Goal: Task Accomplishment & Management: Manage account settings

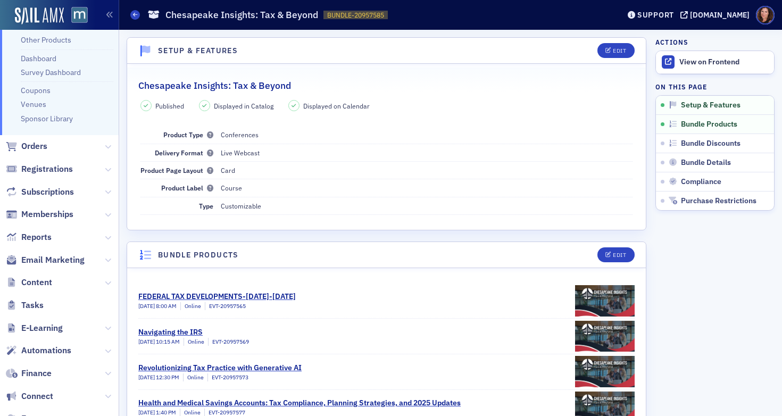
scroll to position [131, 0]
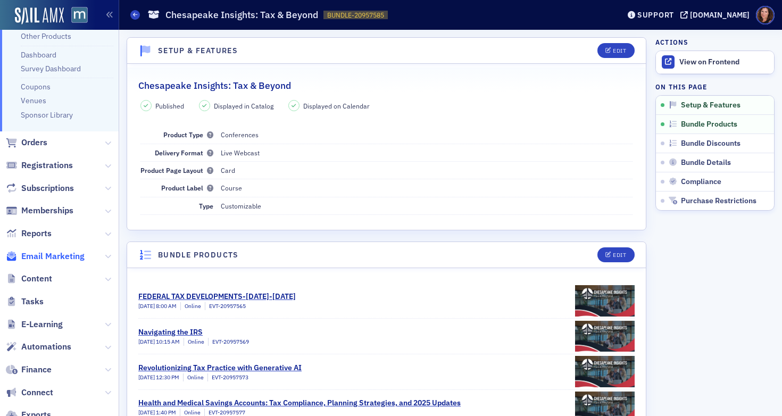
click at [57, 261] on span "Email Marketing" at bounding box center [52, 256] width 63 height 12
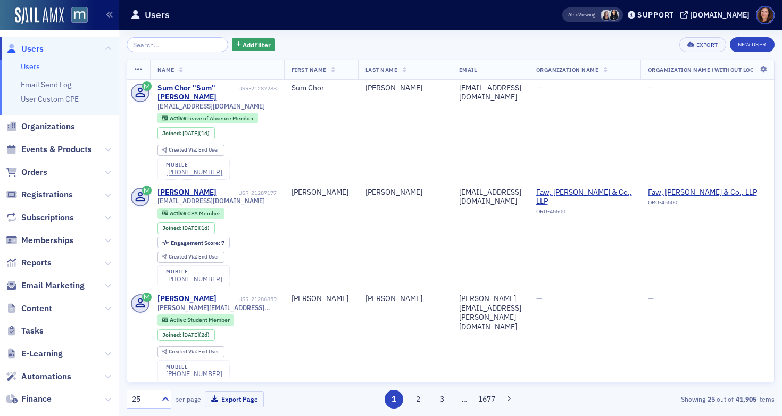
click at [170, 46] on input "search" at bounding box center [178, 44] width 102 height 15
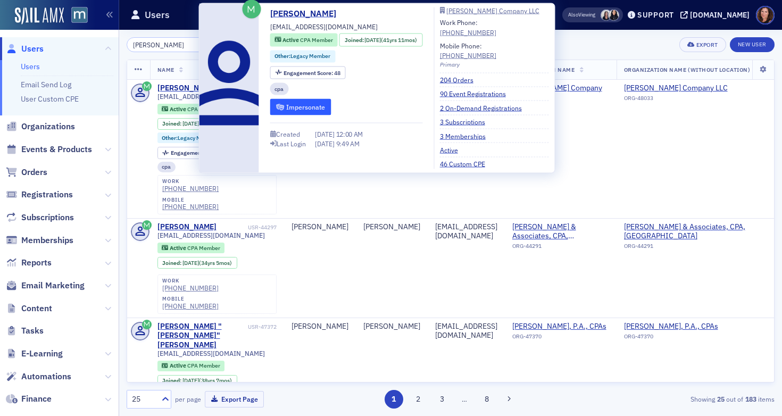
type input "Alexis Davis"
click at [303, 111] on button "Impersonate" at bounding box center [300, 107] width 61 height 16
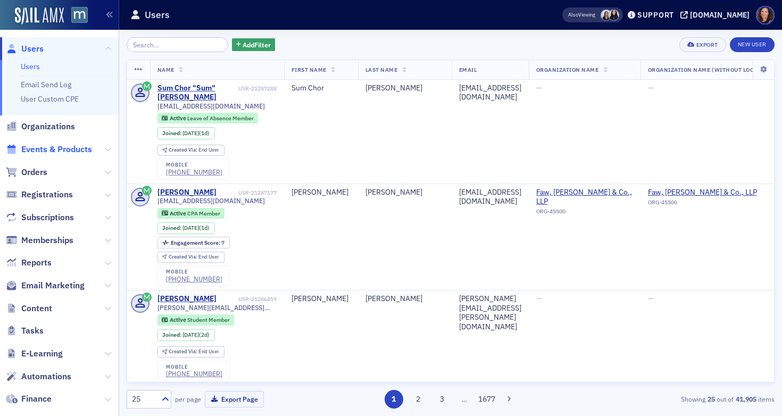
click at [55, 153] on span "Events & Products" at bounding box center [56, 150] width 71 height 12
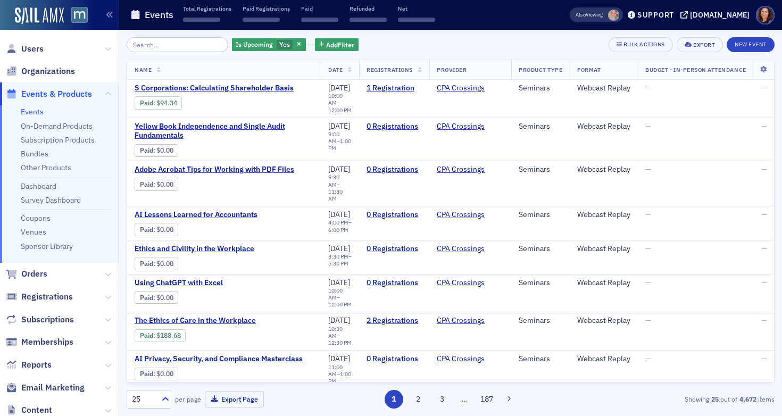
click at [189, 41] on input "search" at bounding box center [178, 44] width 102 height 15
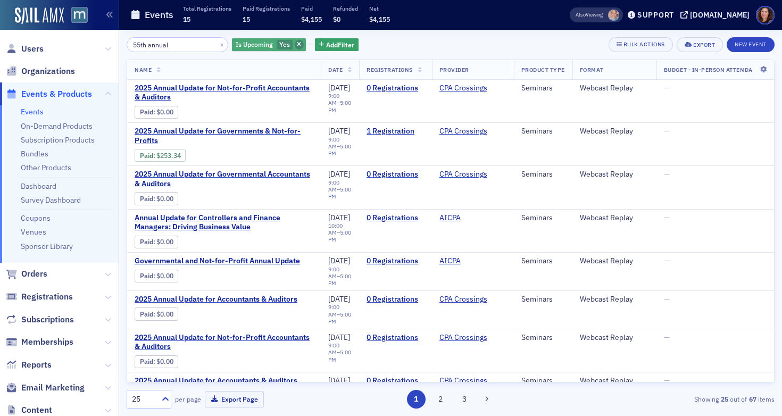
click at [297, 43] on icon "button" at bounding box center [299, 45] width 4 height 6
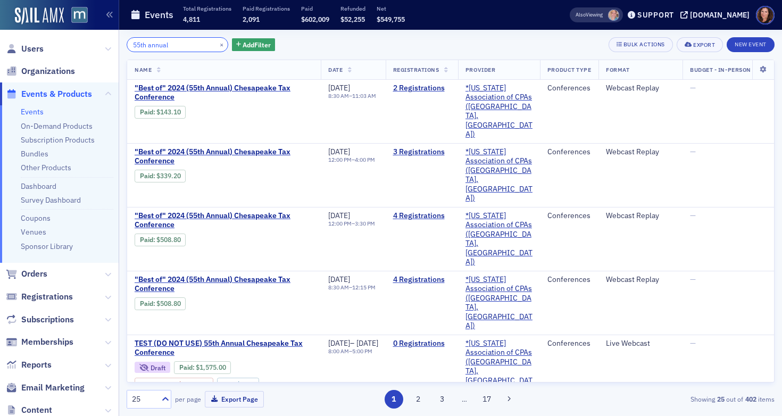
click at [188, 47] on input "55th annual" at bounding box center [178, 44] width 102 height 15
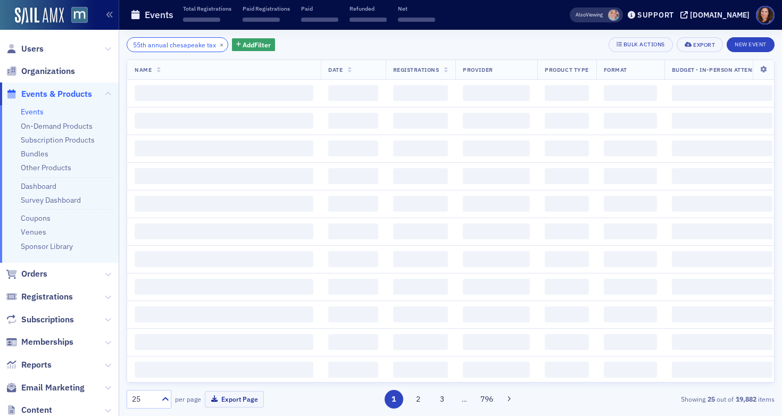
scroll to position [0, 14]
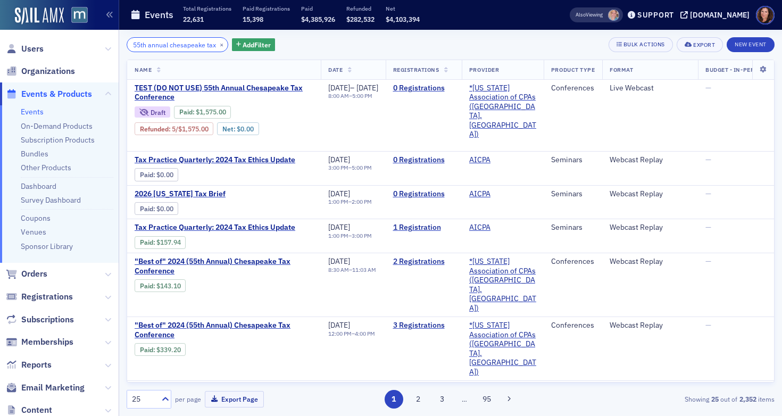
click at [167, 47] on input "55th annual chesapeake tax" at bounding box center [178, 44] width 102 height 15
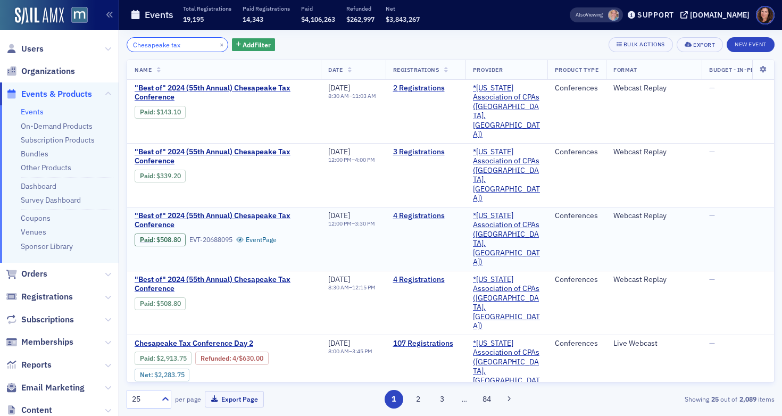
scroll to position [3, 0]
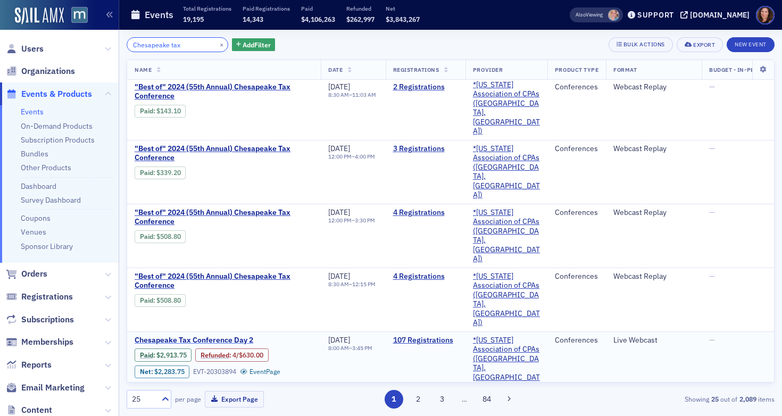
type input "Chesapeake tax"
click at [204, 336] on span "Chesapeake Tax Conference Day 2" at bounding box center [224, 341] width 179 height 10
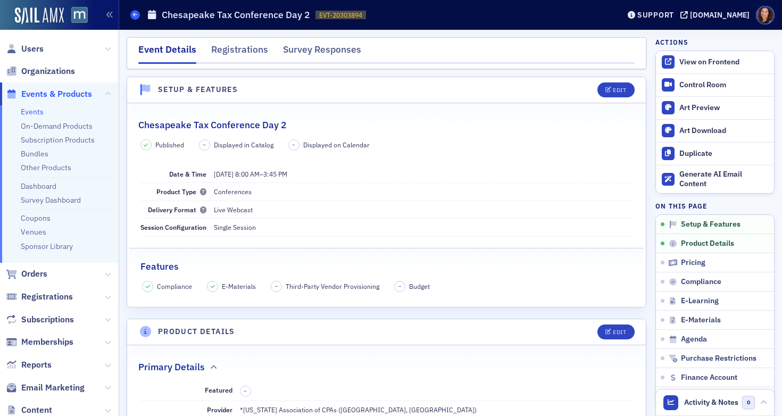
click at [138, 14] on span at bounding box center [135, 15] width 10 height 10
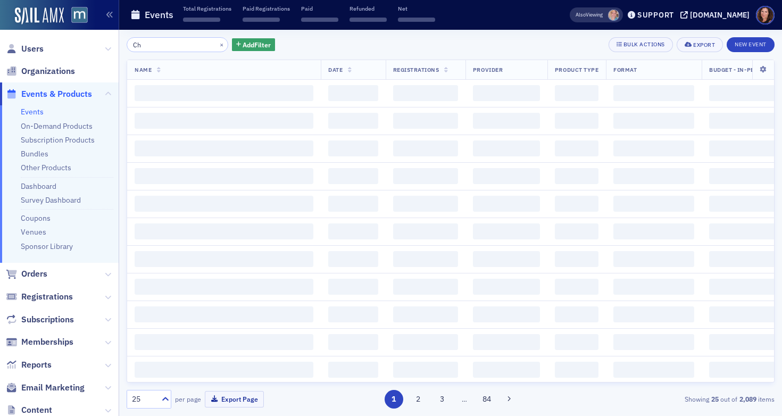
type input "C"
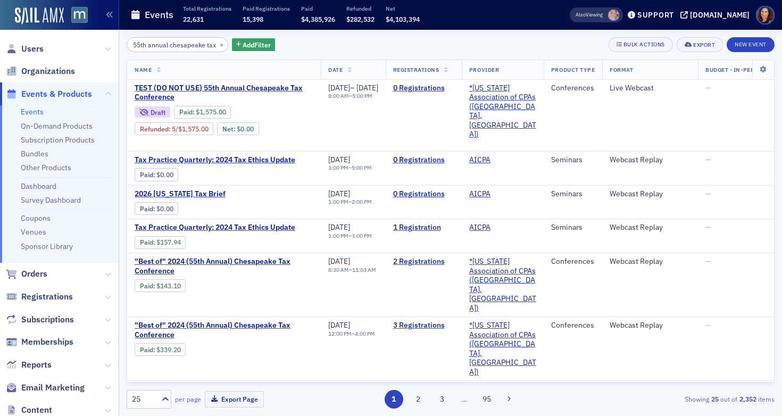
click at [180, 42] on input "55th annual chesapeake tax" at bounding box center [178, 44] width 102 height 15
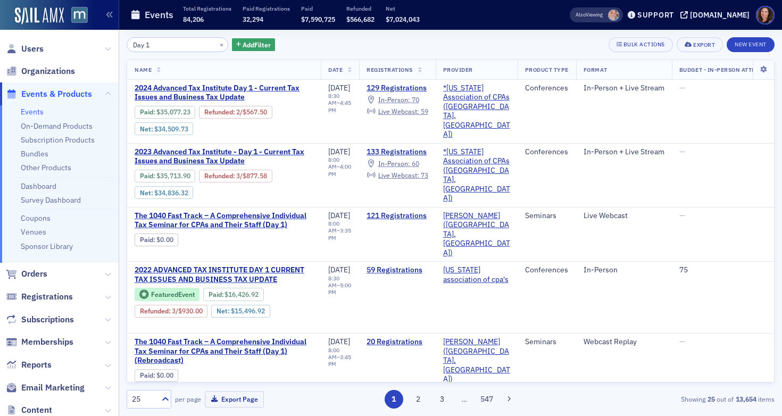
click at [141, 44] on input "Day 1" at bounding box center [178, 44] width 102 height 15
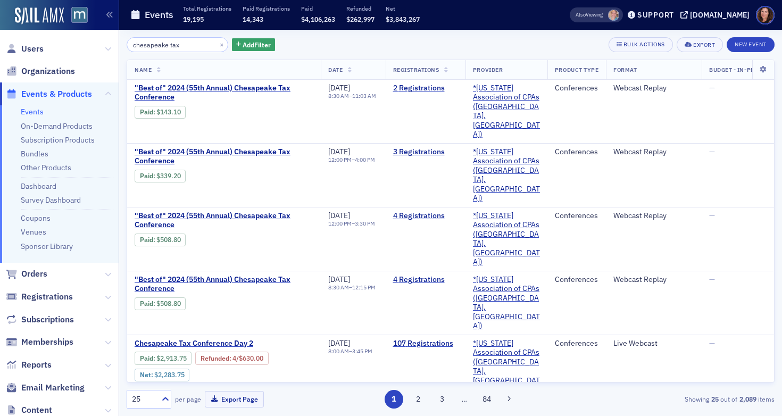
click at [160, 43] on input "chesapeake tax" at bounding box center [178, 44] width 102 height 15
drag, startPoint x: 154, startPoint y: 45, endPoint x: 111, endPoint y: 39, distance: 43.4
click at [111, 39] on div "Users Organizations Events & Products Events On-Demand Products Subscription Pr…" at bounding box center [391, 208] width 782 height 416
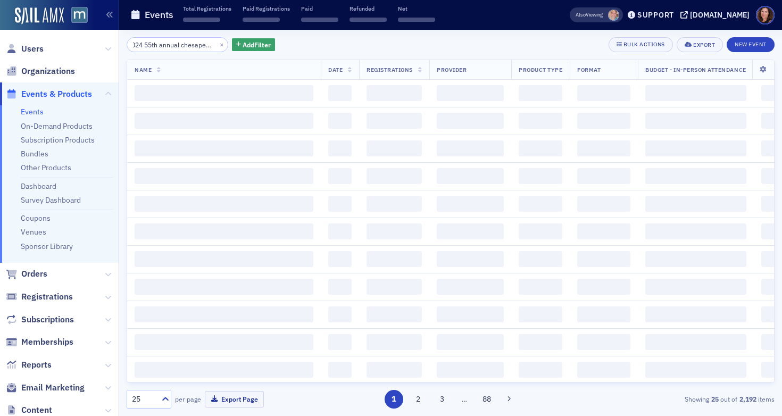
scroll to position [0, 19]
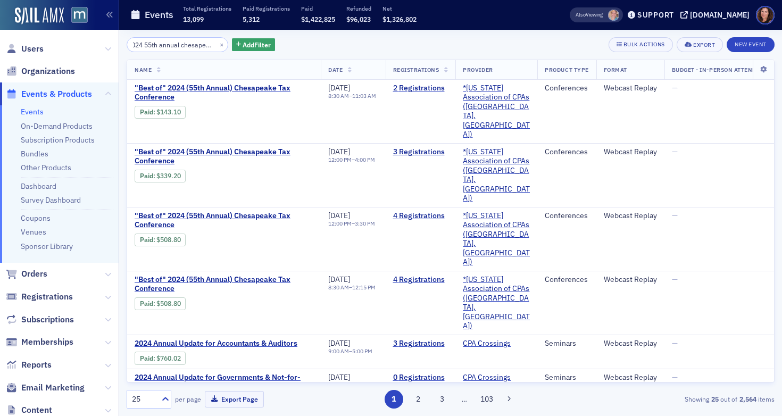
click at [180, 42] on input "2024 55th annual chesapeake" at bounding box center [178, 44] width 102 height 15
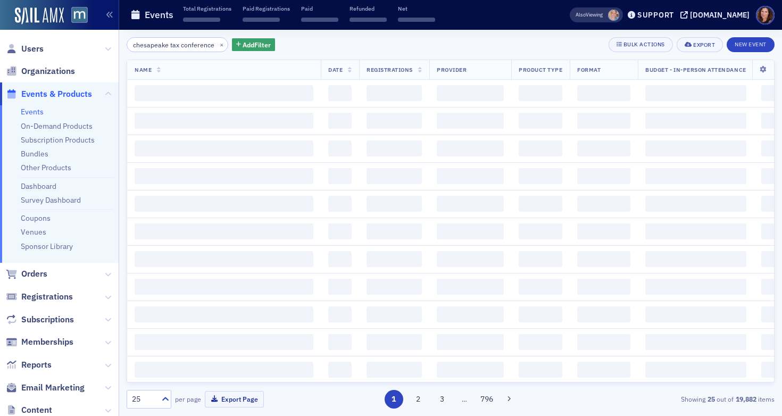
scroll to position [0, 11]
type input "chesapeake tax conference"
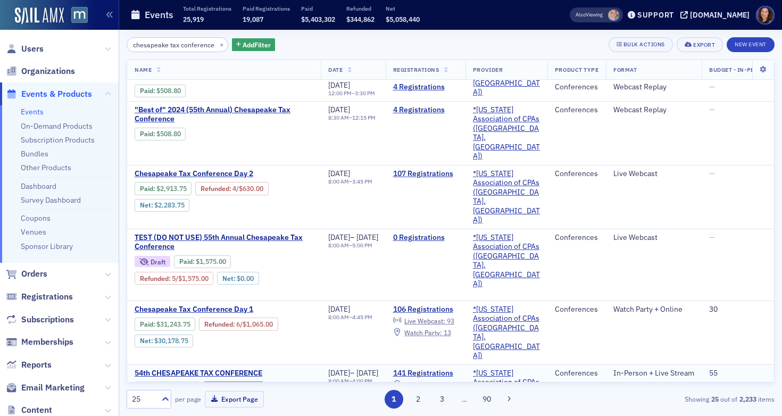
scroll to position [163, 0]
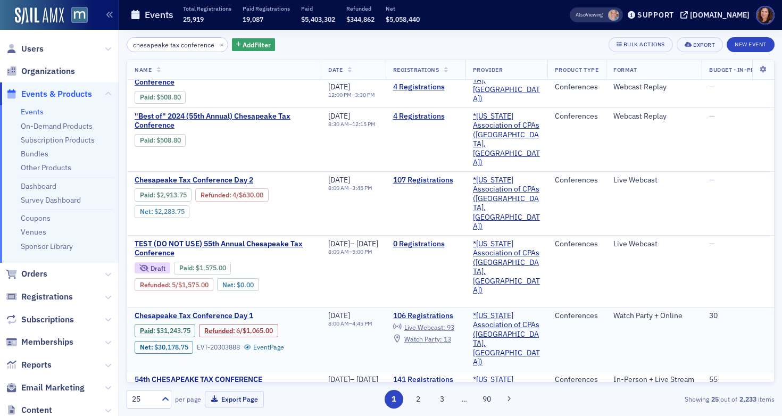
click at [220, 311] on span "Chesapeake Tax Conference Day 1" at bounding box center [224, 316] width 179 height 10
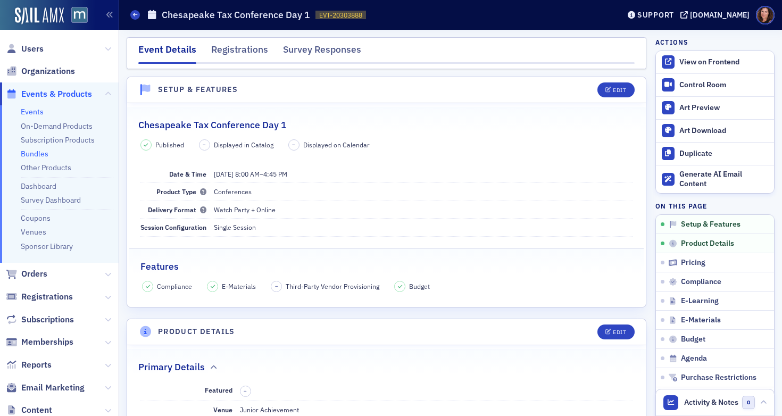
click at [36, 155] on link "Bundles" at bounding box center [35, 154] width 28 height 10
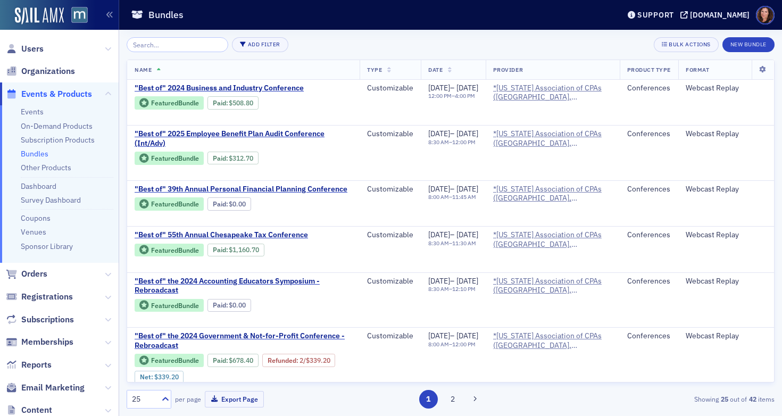
click at [171, 41] on input "search" at bounding box center [178, 44] width 102 height 15
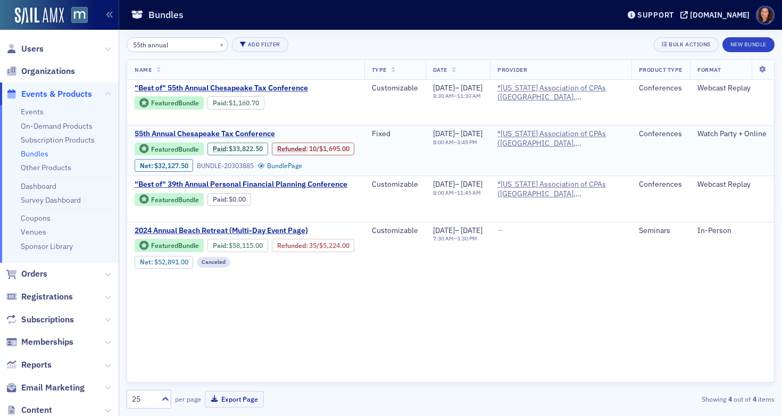
type input "55th annual"
click at [210, 133] on span "55th Annual Chesapeake Tax Conference" at bounding box center [224, 134] width 179 height 10
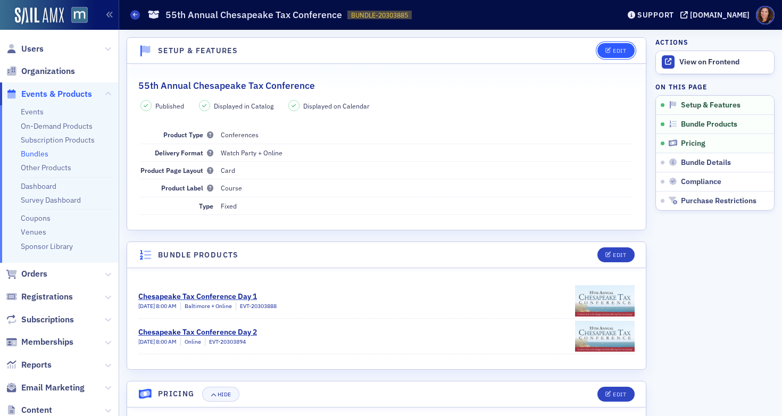
click at [613, 51] on div "Edit" at bounding box center [619, 51] width 13 height 6
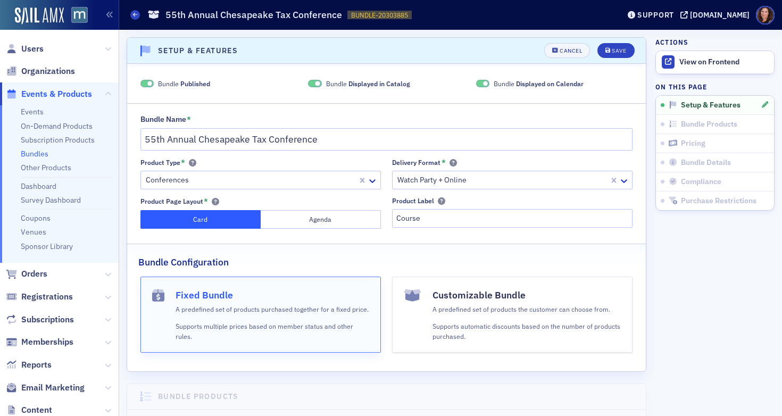
scroll to position [2, 0]
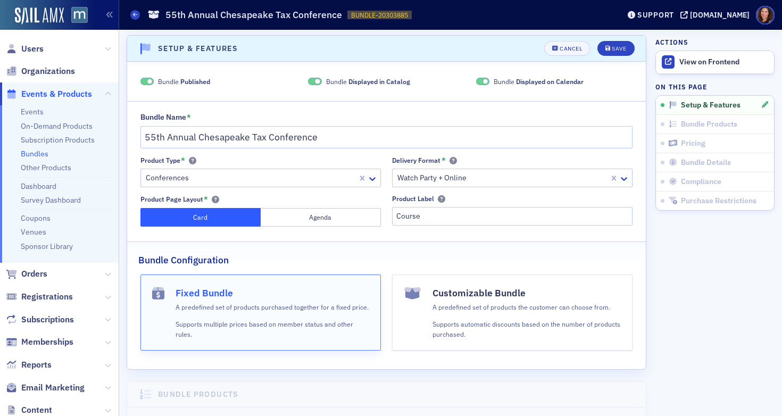
click at [315, 80] on span at bounding box center [318, 82] width 6 height 6
click at [476, 81] on span at bounding box center [483, 82] width 14 height 8
click at [611, 51] on div "Save" at bounding box center [618, 49] width 14 height 6
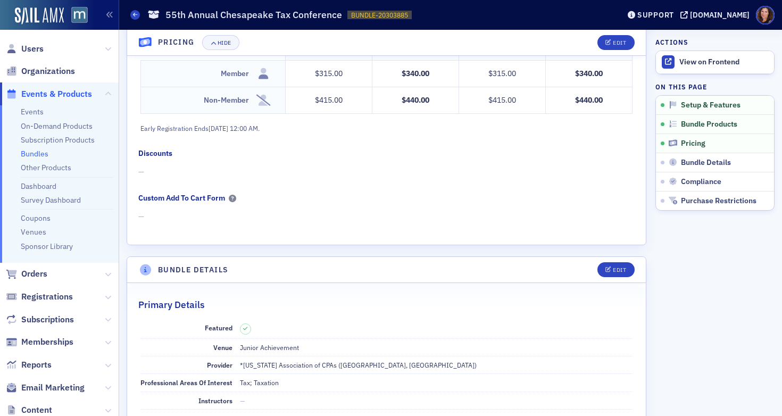
scroll to position [0, 0]
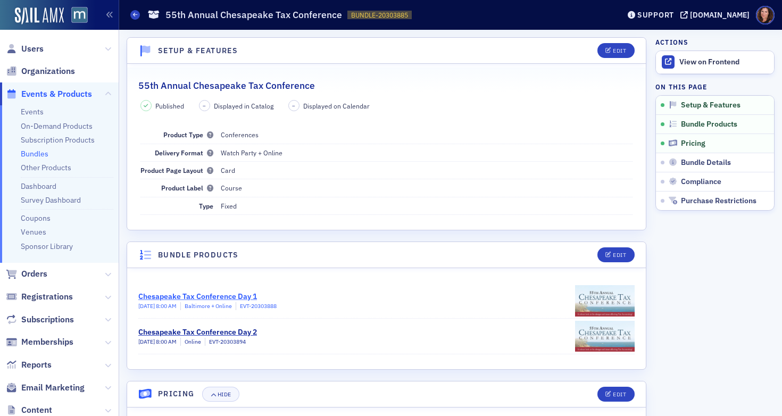
click at [242, 294] on div "Chesapeake Tax Conference Day 1" at bounding box center [207, 296] width 138 height 11
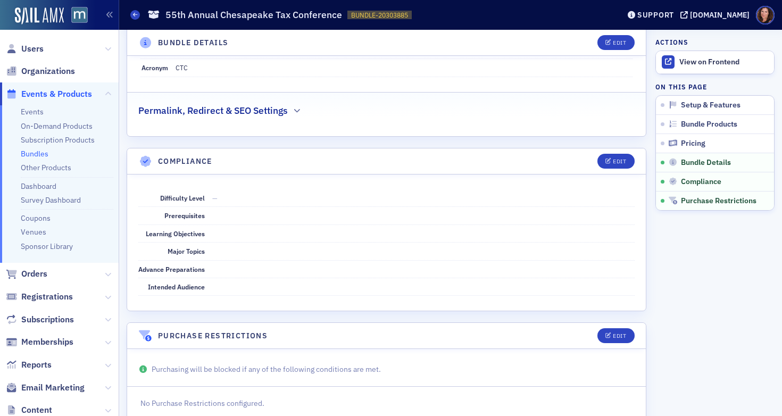
scroll to position [999, 0]
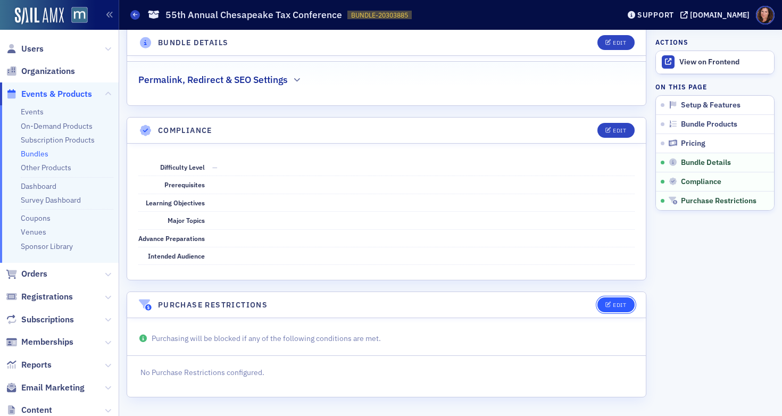
click at [613, 304] on div "Edit" at bounding box center [619, 305] width 13 height 6
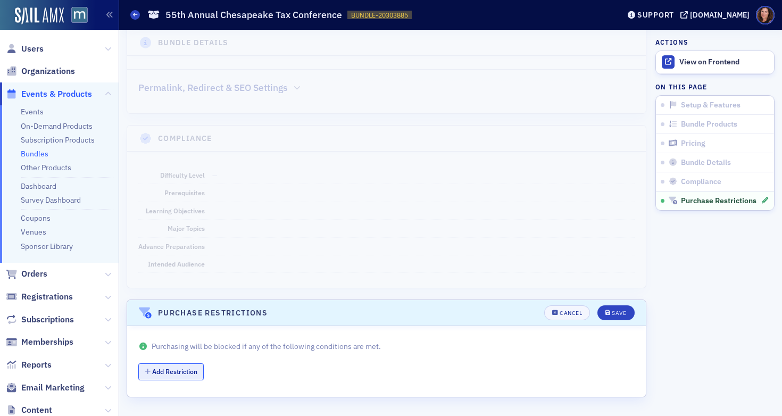
click at [190, 374] on button "Add Restriction" at bounding box center [170, 371] width 65 height 16
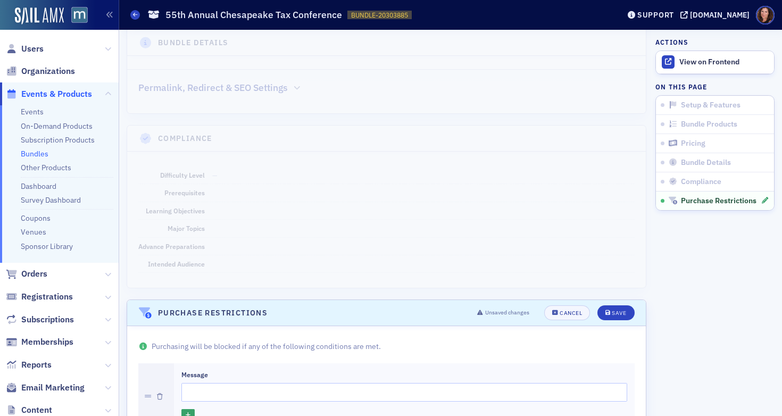
scroll to position [1059, 0]
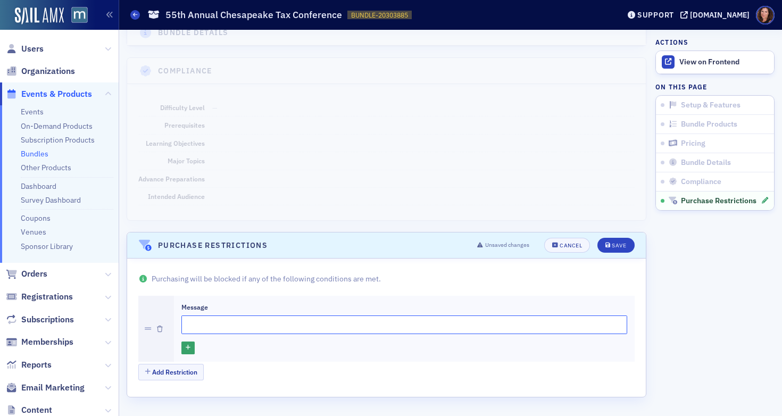
click at [212, 326] on input "Message" at bounding box center [404, 324] width 446 height 19
type input "This event has ended."
click at [187, 349] on icon "button" at bounding box center [188, 348] width 5 height 6
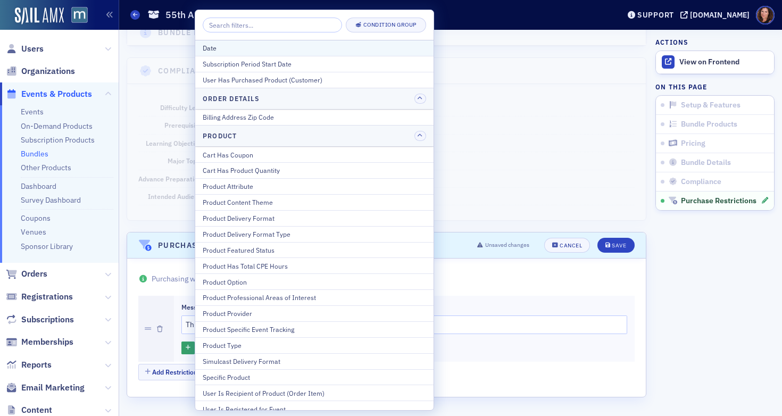
click at [270, 51] on div "Date" at bounding box center [314, 48] width 223 height 10
select select "7"
select select "2025"
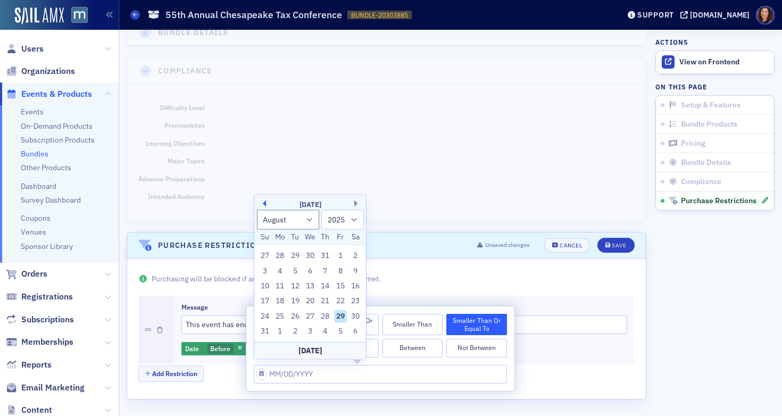
click at [264, 204] on button "Previous Month" at bounding box center [262, 203] width 6 height 6
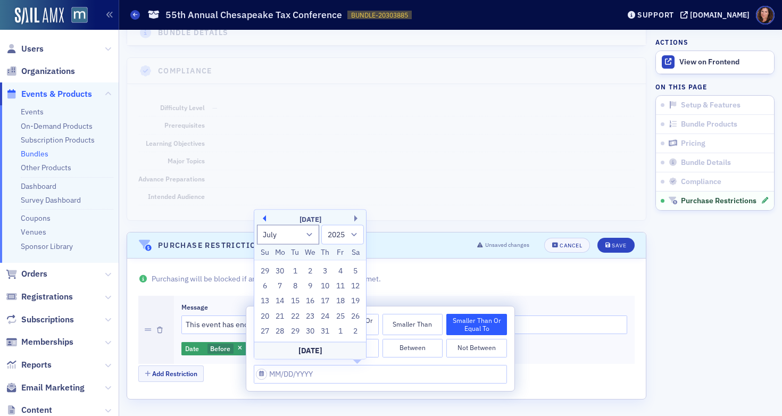
click at [265, 218] on button "Previous Month" at bounding box center [262, 218] width 6 height 6
select select "4"
click at [311, 347] on div "Today" at bounding box center [310, 350] width 112 height 17
type input "08/29/2025"
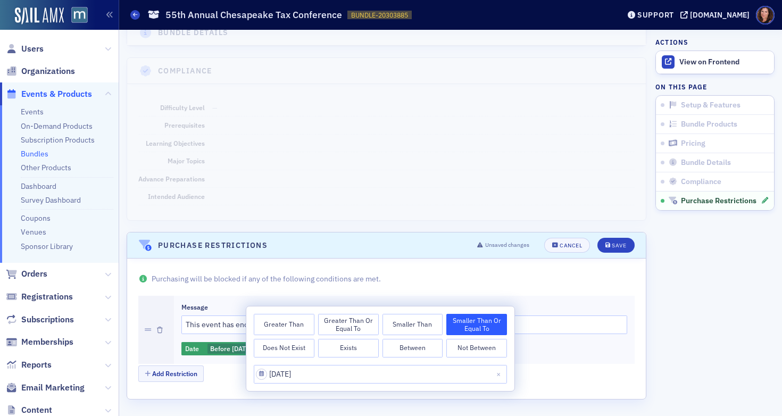
click at [343, 197] on dd at bounding box center [423, 196] width 422 height 17
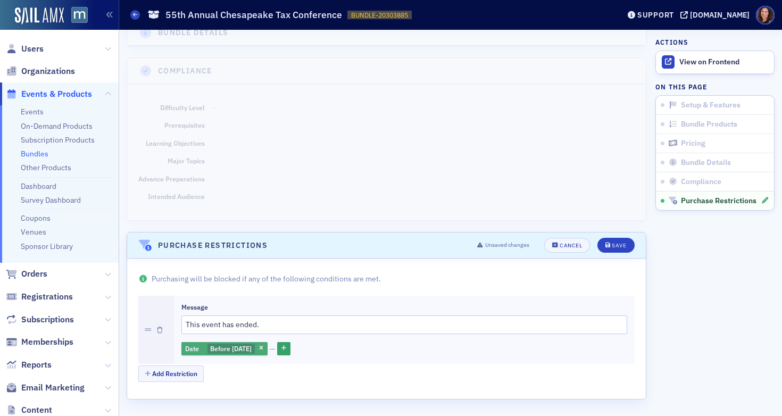
click at [252, 347] on span "Before 8/29/2025" at bounding box center [230, 348] width 41 height 9
select select "7"
select select "2025"
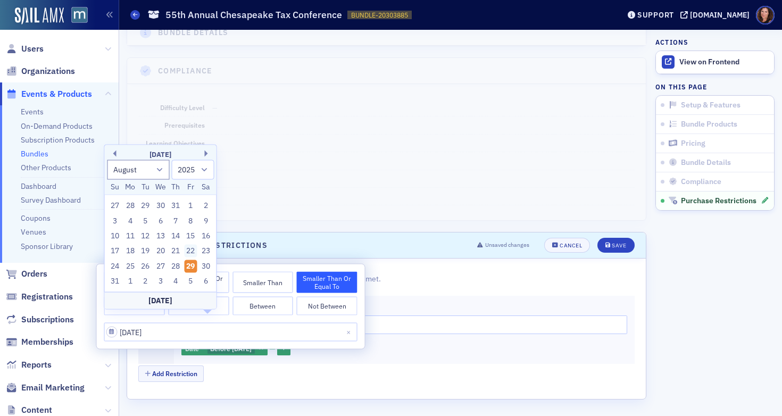
click at [192, 250] on div "22" at bounding box center [191, 251] width 13 height 13
type input "08/22/2025"
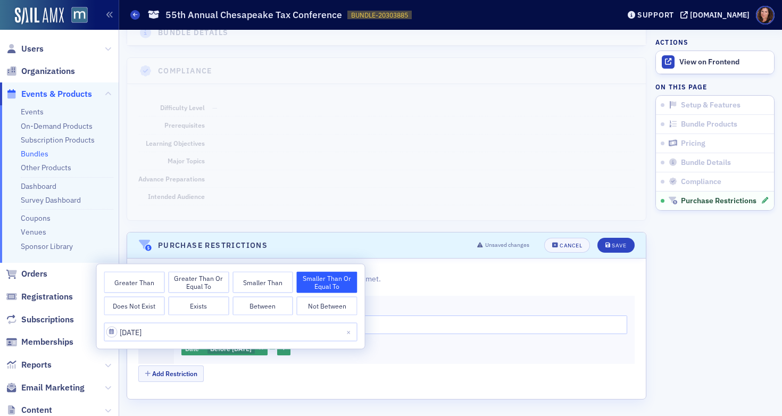
click at [324, 170] on dd at bounding box center [423, 178] width 422 height 17
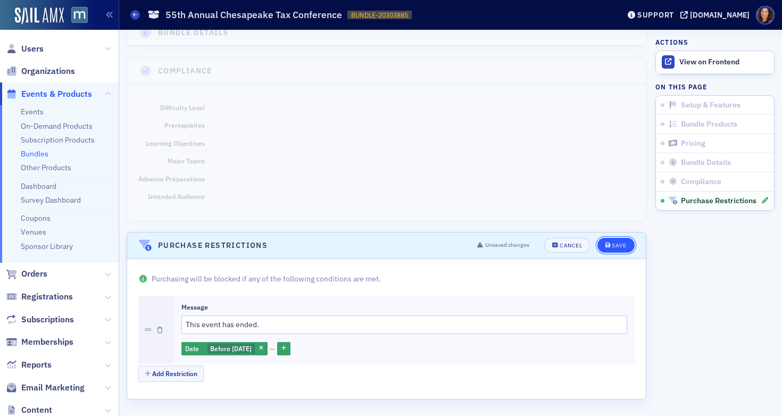
click at [605, 244] on span "Save" at bounding box center [615, 245] width 21 height 6
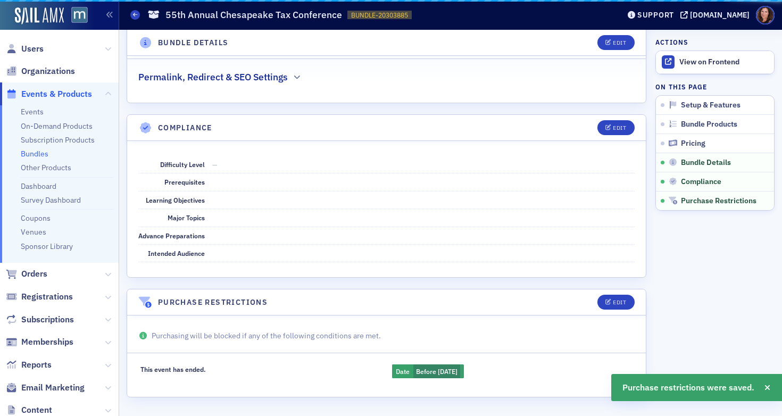
scroll to position [1002, 0]
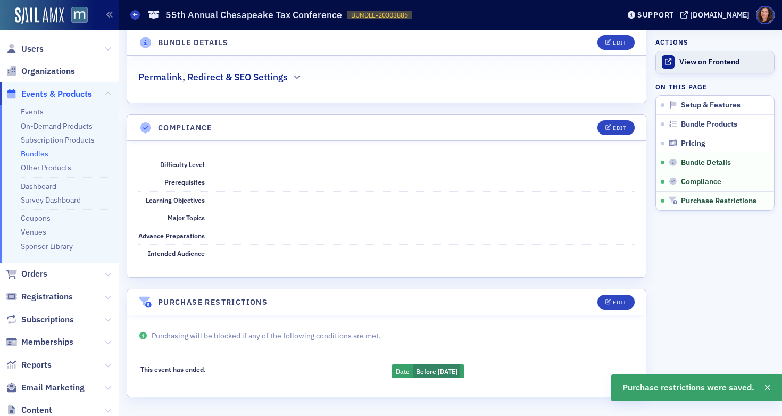
click at [692, 62] on div "View on Frontend" at bounding box center [723, 62] width 89 height 10
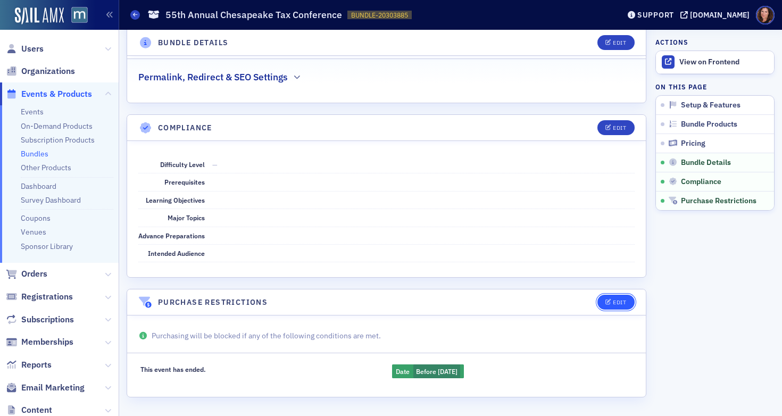
click at [613, 303] on div "Edit" at bounding box center [619, 302] width 13 height 6
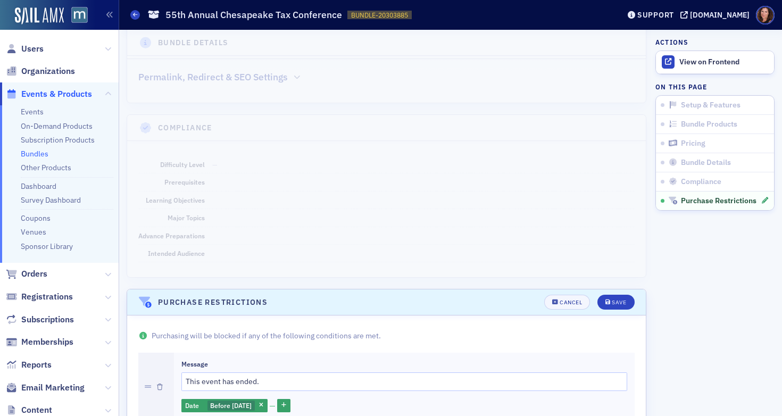
scroll to position [1060, 0]
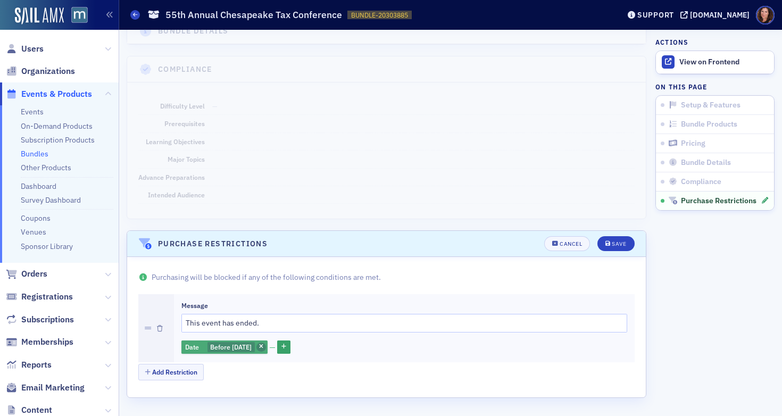
click at [263, 346] on icon "button" at bounding box center [261, 347] width 4 height 6
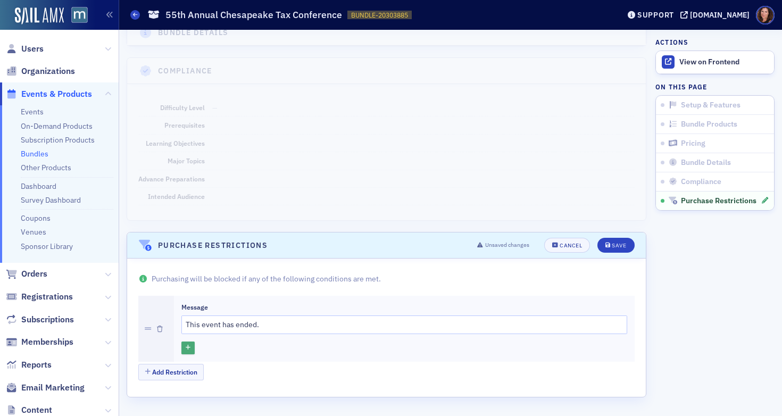
click at [184, 349] on button "button" at bounding box center [187, 347] width 13 height 13
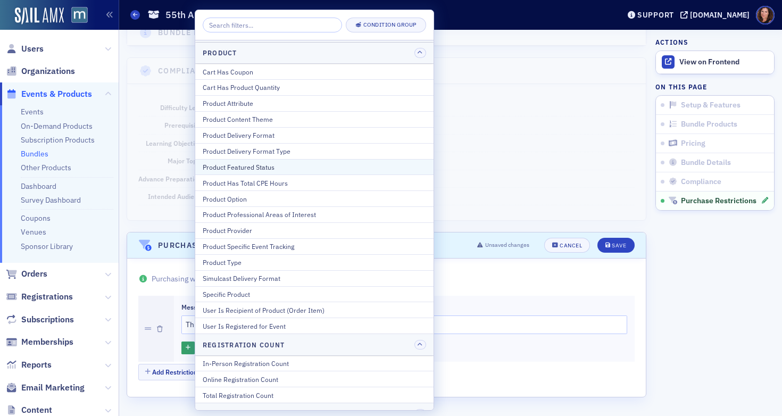
scroll to position [129, 0]
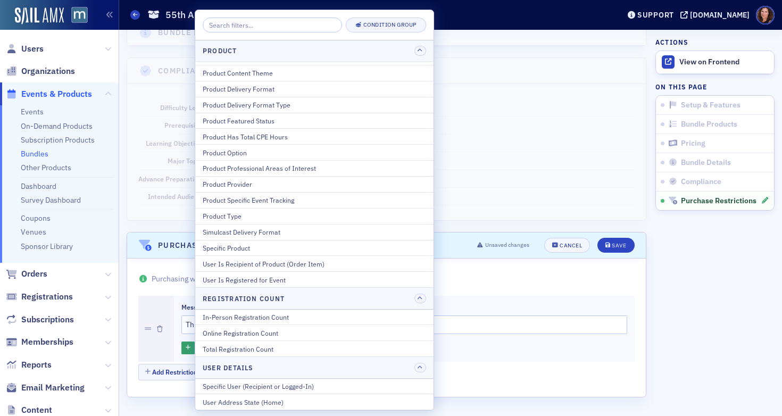
click at [513, 98] on div "Difficulty Level — Prerequisites Learning Objectives Major Topics Advance Prepa…" at bounding box center [386, 152] width 518 height 136
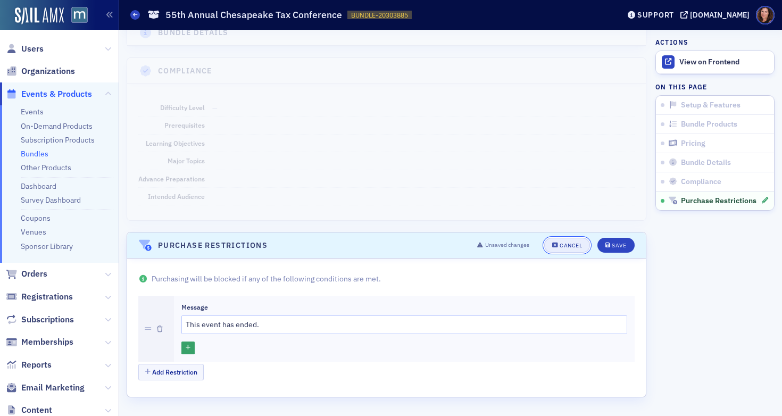
click at [559, 245] on div "Cancel" at bounding box center [570, 245] width 22 height 6
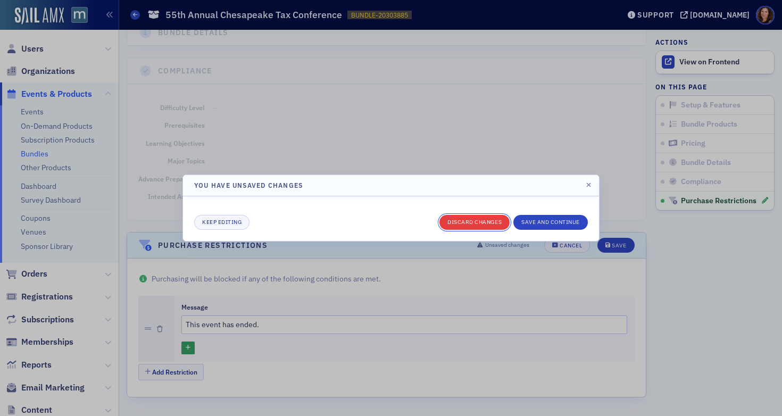
click at [472, 223] on button "Discard changes" at bounding box center [474, 222] width 70 height 15
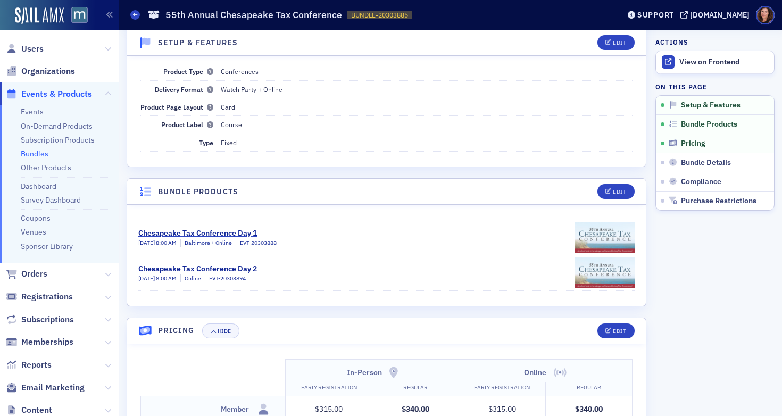
scroll to position [0, 0]
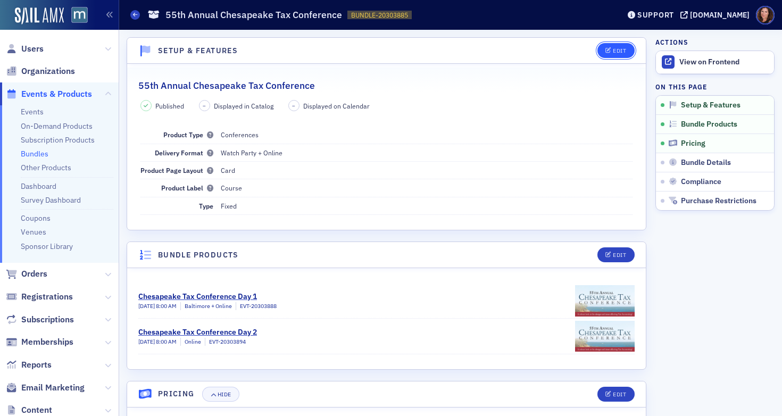
click at [613, 46] on button "Edit" at bounding box center [615, 50] width 37 height 15
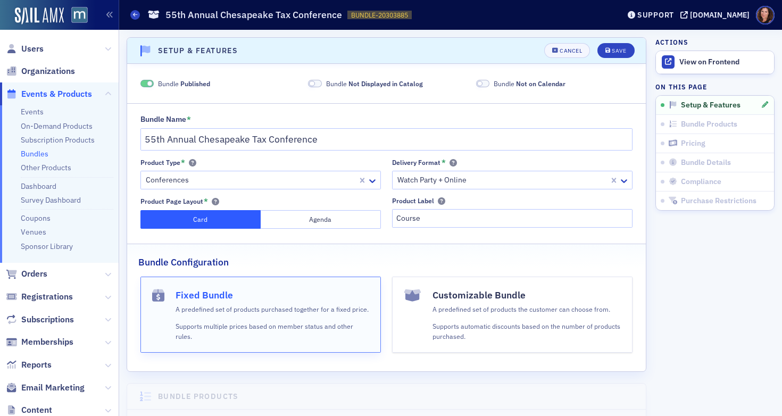
scroll to position [2, 0]
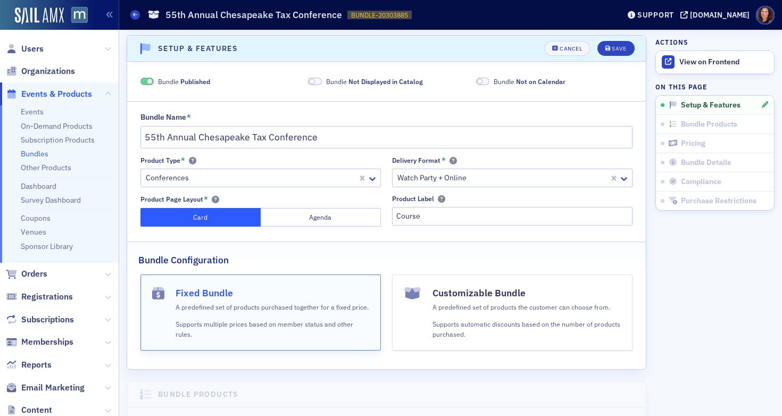
click at [145, 79] on span at bounding box center [147, 82] width 14 height 8
click at [611, 47] on div "Save" at bounding box center [618, 49] width 14 height 6
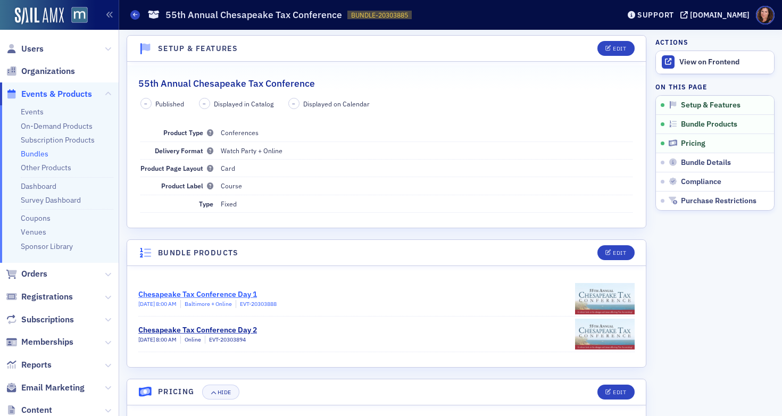
click at [232, 297] on div "Chesapeake Tax Conference Day 1" at bounding box center [207, 294] width 138 height 11
click at [130, 118] on div "– Published – Displayed in Catalog – Displayed on Calendar Product Type Confere…" at bounding box center [386, 155] width 518 height 115
click at [613, 139] on dd "Conferences" at bounding box center [427, 132] width 412 height 17
click at [665, 19] on div "Support" at bounding box center [655, 15] width 37 height 10
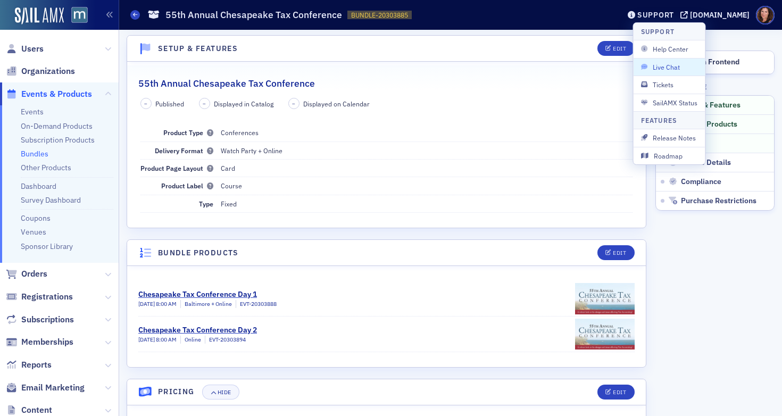
click at [672, 64] on span "Live Chat" at bounding box center [669, 67] width 57 height 10
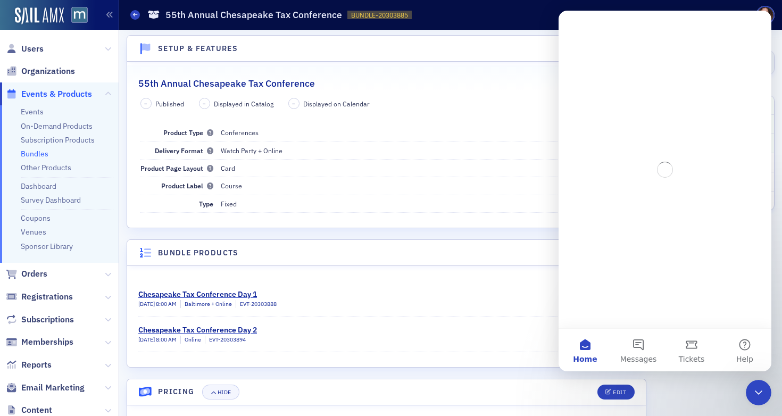
scroll to position [0, 0]
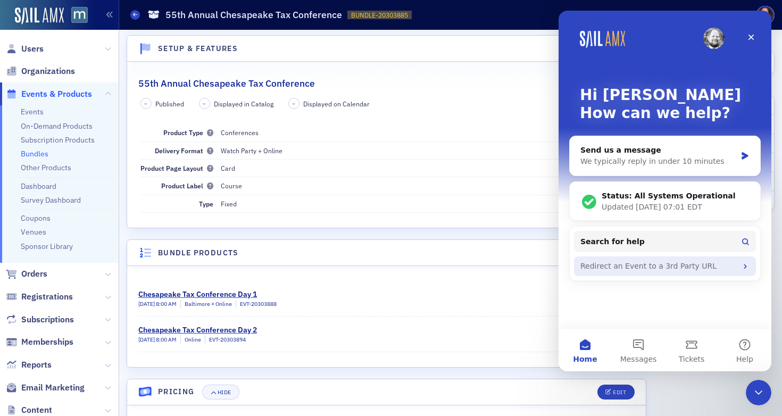
click at [624, 264] on div "Redirect an Event to a 3rd Party URL" at bounding box center [658, 266] width 156 height 11
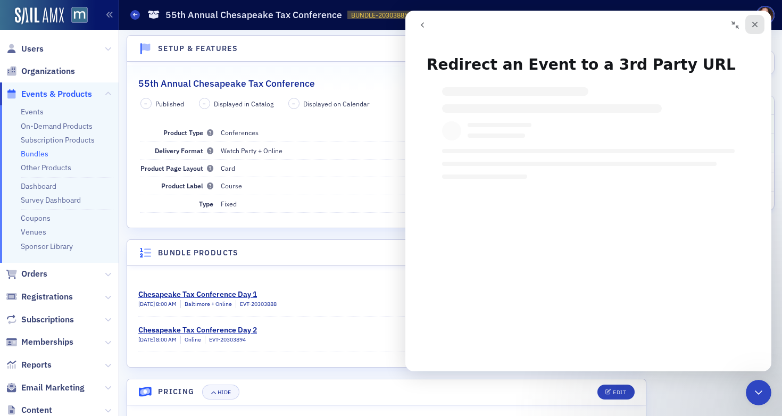
click at [755, 24] on icon "Close" at bounding box center [755, 25] width 6 height 6
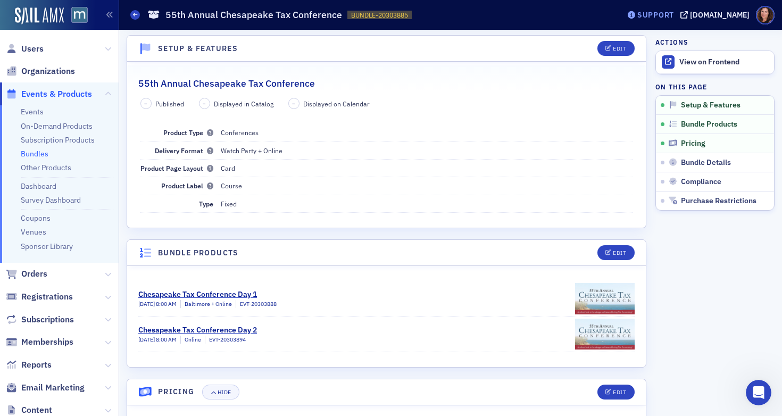
click at [657, 18] on div "Support" at bounding box center [655, 15] width 37 height 10
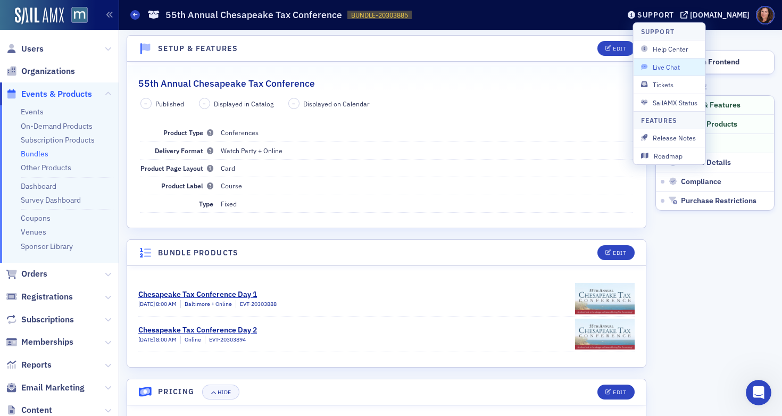
click at [659, 64] on span "Live Chat" at bounding box center [669, 67] width 57 height 10
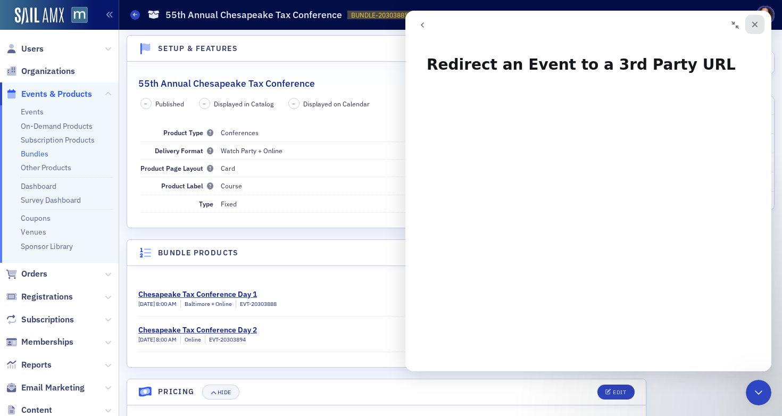
click at [759, 20] on div "Close" at bounding box center [754, 24] width 19 height 19
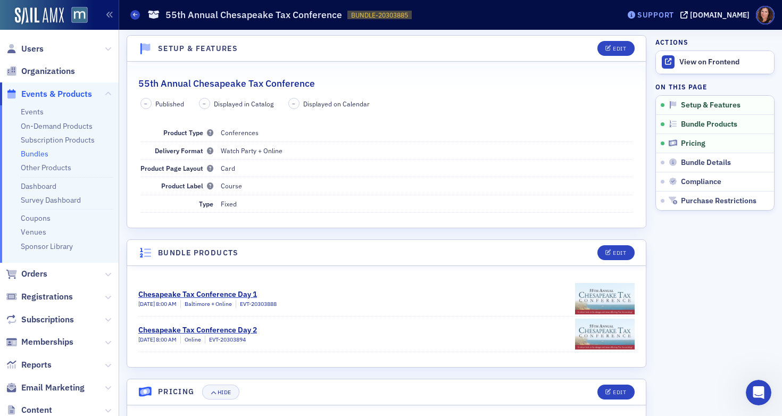
click at [674, 15] on div "Support" at bounding box center [655, 15] width 37 height 10
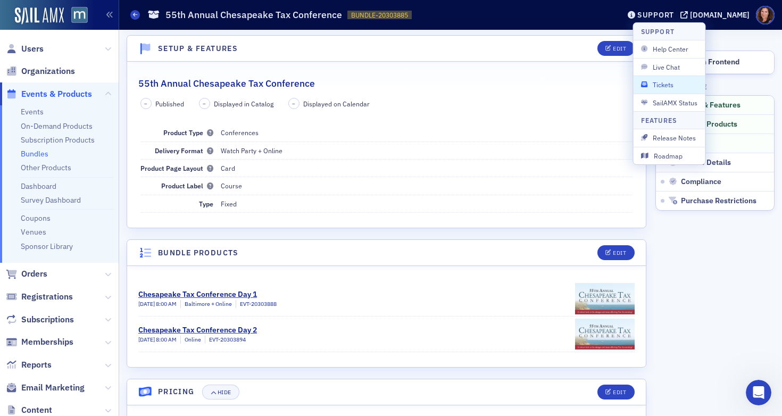
click at [667, 87] on span "Tickets" at bounding box center [669, 85] width 57 height 10
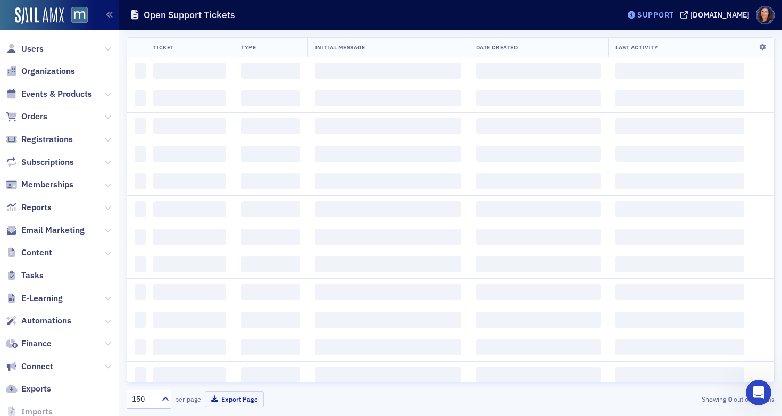
click at [662, 15] on div "Support" at bounding box center [655, 15] width 37 height 10
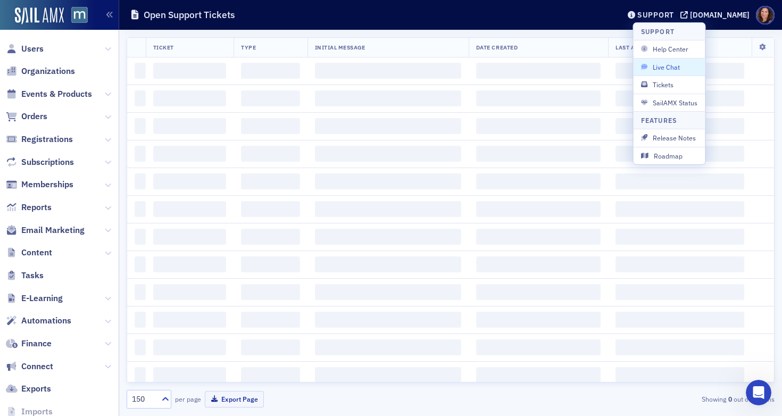
click at [663, 63] on span "Live Chat" at bounding box center [669, 67] width 57 height 10
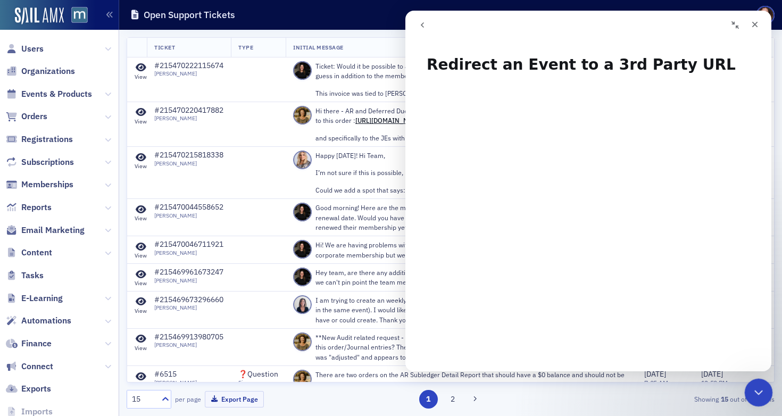
click at [751, 391] on icon "Close Intercom Messenger" at bounding box center [756, 390] width 13 height 13
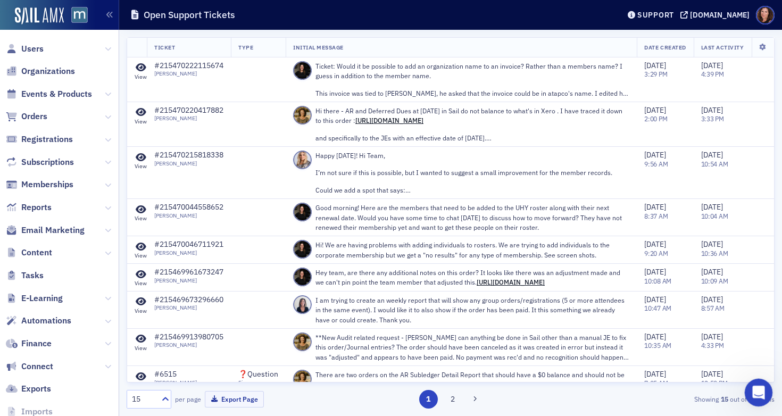
click at [751, 391] on icon "Open Intercom Messenger" at bounding box center [757, 391] width 18 height 18
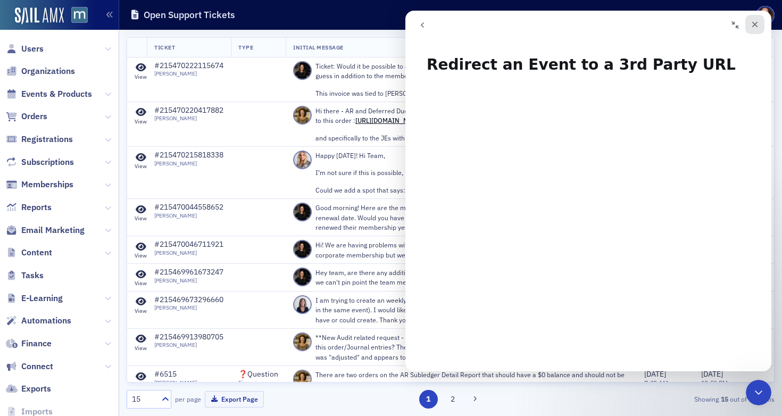
click at [757, 20] on icon "Close" at bounding box center [754, 24] width 9 height 9
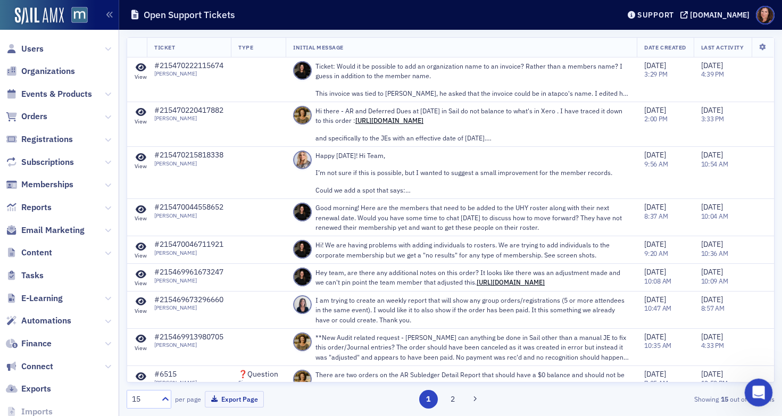
click at [759, 392] on icon "Open Intercom Messenger" at bounding box center [757, 391] width 18 height 18
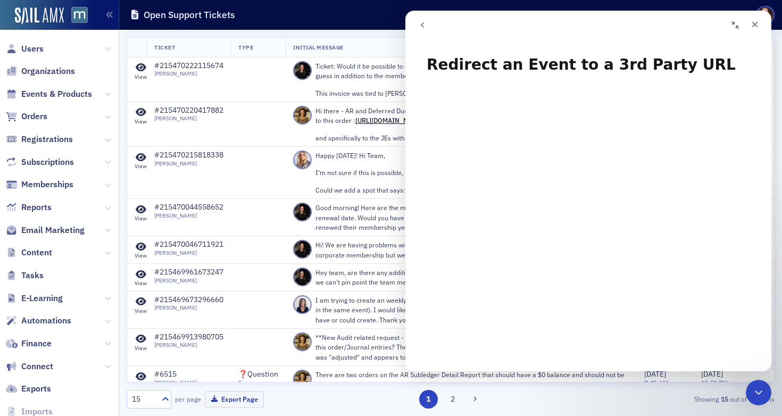
click at [421, 23] on icon "go back" at bounding box center [422, 25] width 9 height 9
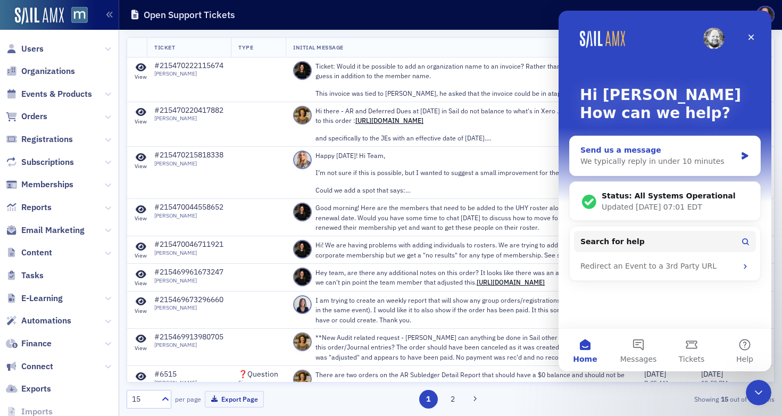
click at [644, 158] on div "We typically reply in under 10 minutes" at bounding box center [658, 161] width 156 height 11
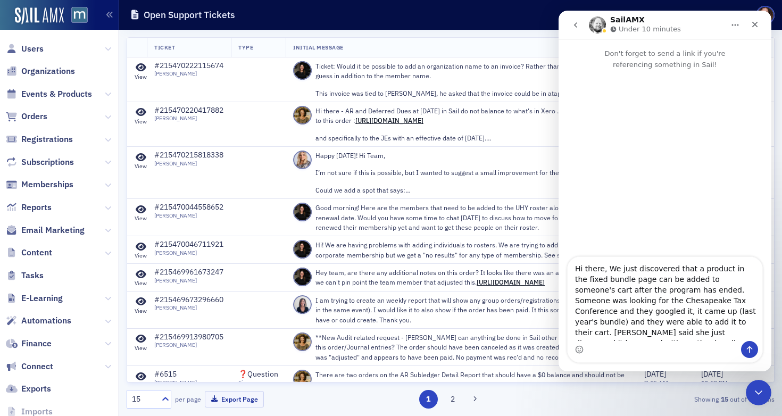
drag, startPoint x: 717, startPoint y: 325, endPoint x: 730, endPoint y: 333, distance: 15.0
click at [730, 333] on textarea "Hi there, We just discovered that a product in the fixed bundle page can be add…" at bounding box center [664, 299] width 195 height 84
click at [680, 335] on textarea "Hi there, We just discovered that a product in the fixed bundle page can be add…" at bounding box center [664, 299] width 195 height 84
click at [745, 333] on textarea "Hi there, We just discovered that a product in the fixed bundle page can be add…" at bounding box center [664, 299] width 195 height 84
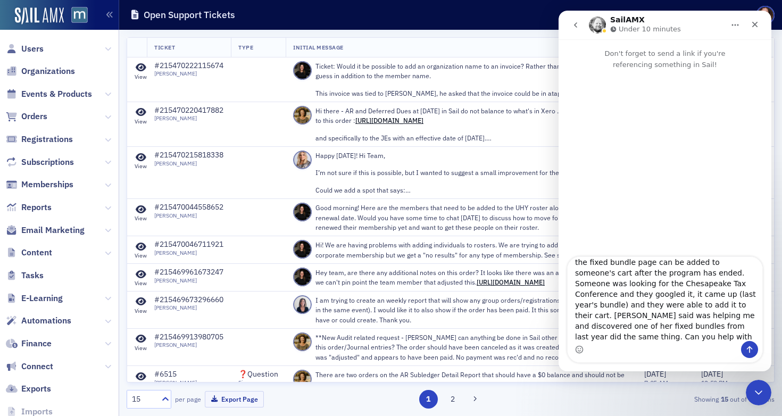
scroll to position [28, 0]
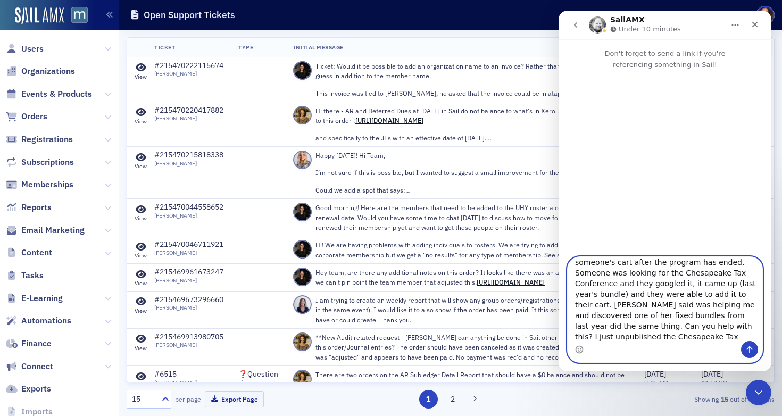
paste textarea "[URL][DOMAIN_NAME]"
type textarea "Hi there, We just discovered that a product in the fixed bundle page can be add…"
click at [748, 348] on icon "Send a message…" at bounding box center [749, 349] width 9 height 9
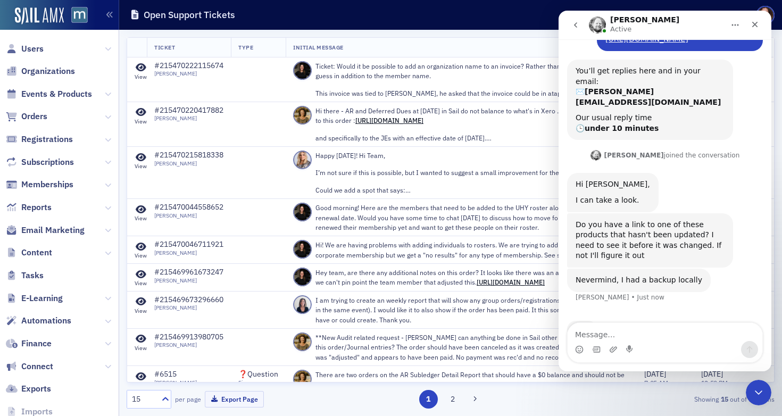
scroll to position [212, 0]
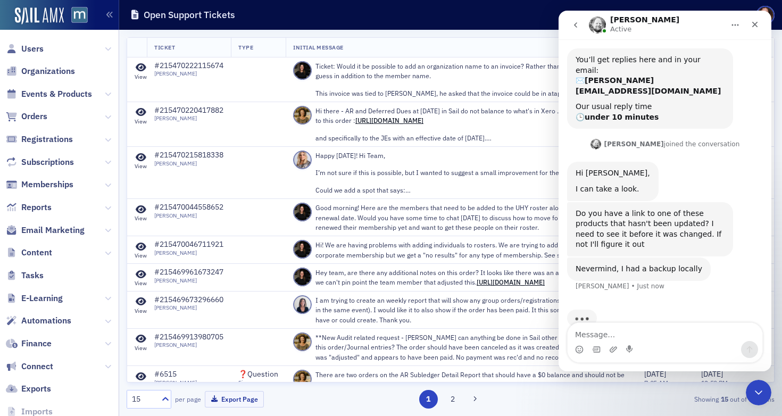
click at [655, 341] on div "Intercom messenger" at bounding box center [664, 349] width 195 height 17
click at [651, 338] on textarea "Message…" at bounding box center [664, 332] width 195 height 18
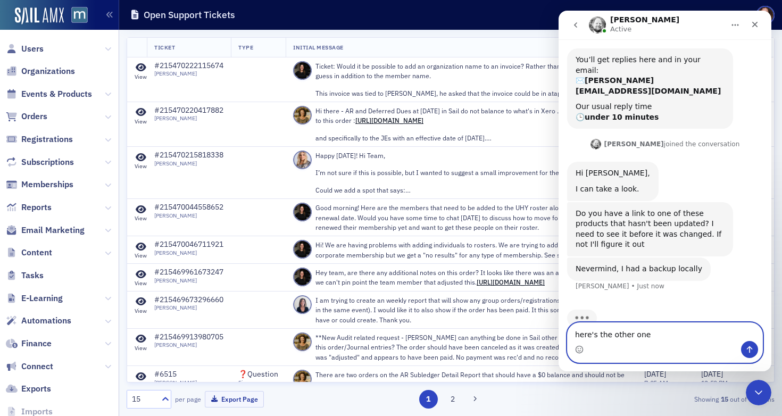
paste textarea "[URL][DOMAIN_NAME][PERSON_NAME]"
type textarea "here's the other one https://macpa.org/catalog/bundles/20103414-lessons-with-le…"
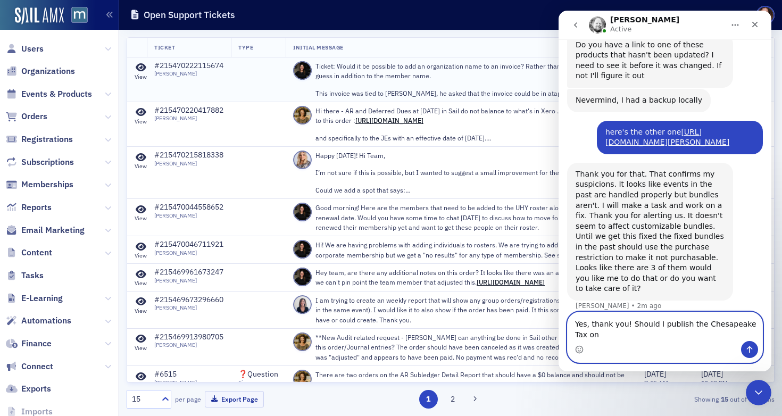
scroll to position [391, 0]
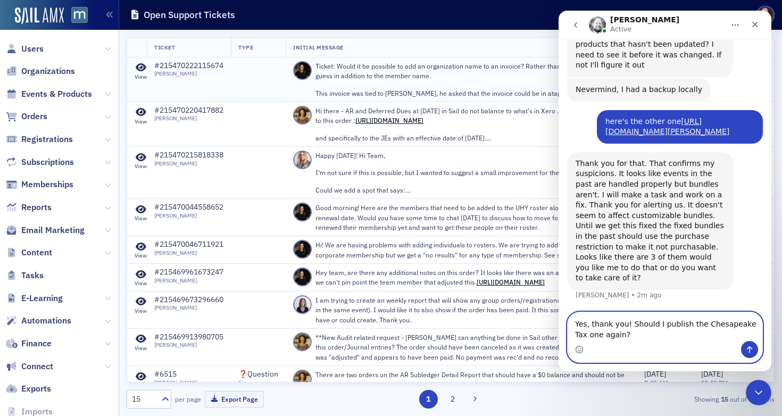
type textarea "Yes, thank you! Should I publish the Chesapeake Tax one again?"
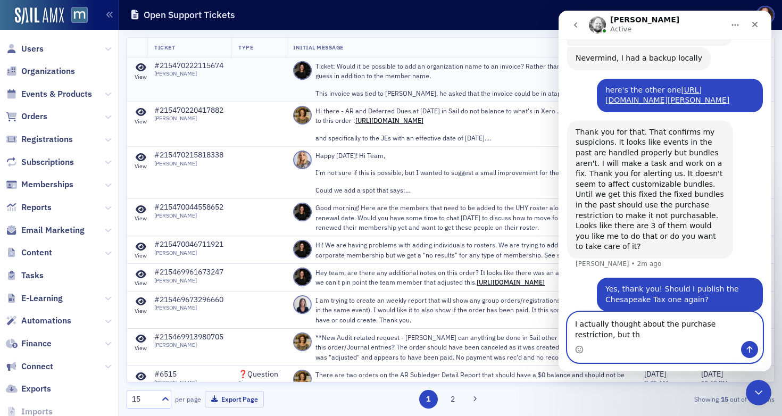
scroll to position [433, 0]
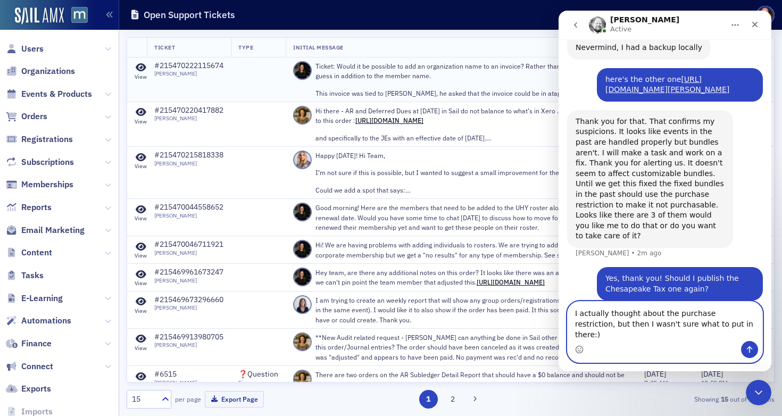
type textarea "I actually thought about the purchase restriction, but then I wasn't sure what …"
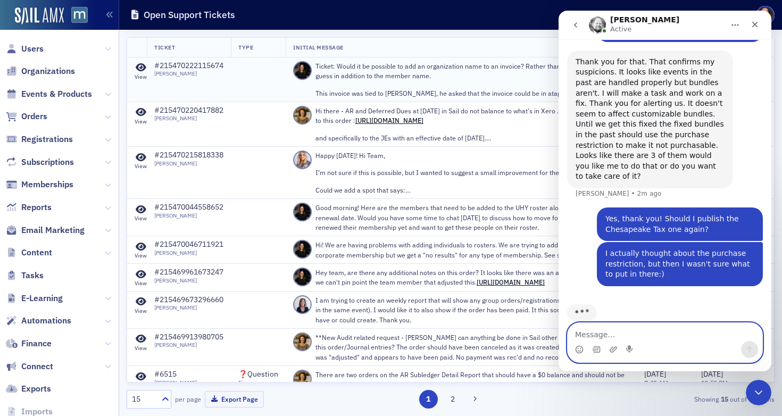
scroll to position [509, 0]
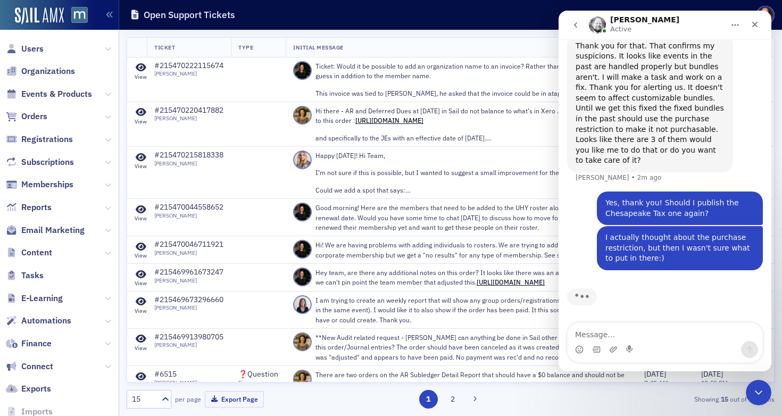
click at [602, 88] on div "Thank you for that. That confirms my suspicions. It looks like events in the pa…" at bounding box center [649, 103] width 149 height 125
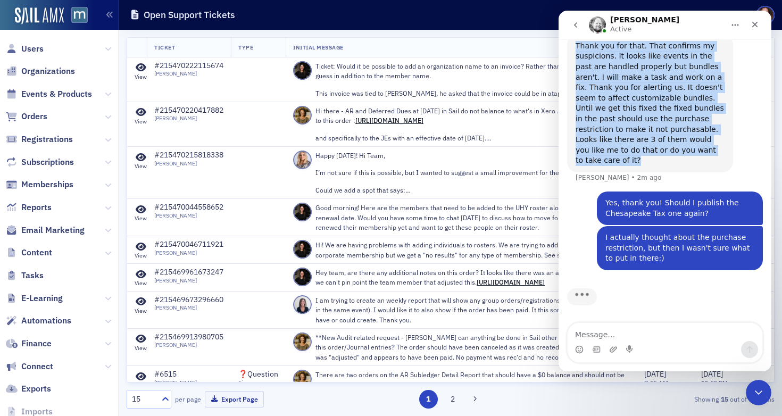
drag, startPoint x: 576, startPoint y: 56, endPoint x: 704, endPoint y: 161, distance: 165.8
click at [704, 161] on div "Thank you for that. That confirms my suspicions. It looks like events in the pa…" at bounding box center [649, 103] width 149 height 125
copy div "Thank you for that. That confirms my suspicions. It looks like events in the pa…"
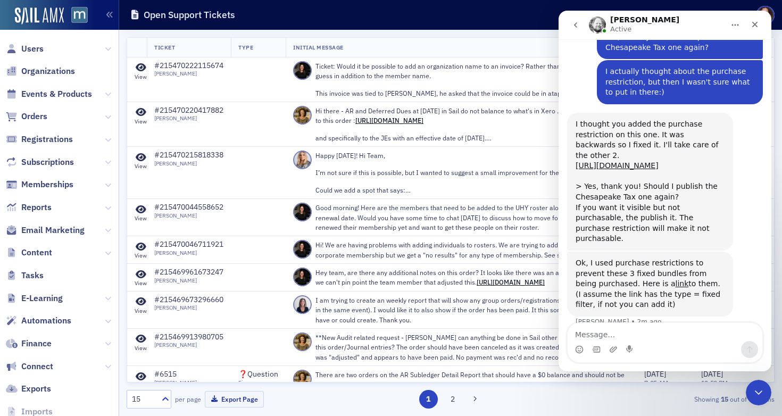
scroll to position [680, 0]
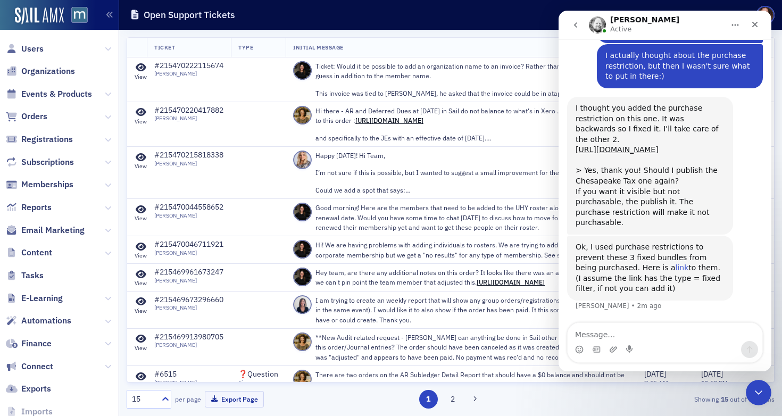
click at [675, 269] on a=fixed"] "link" at bounding box center [681, 267] width 13 height 9
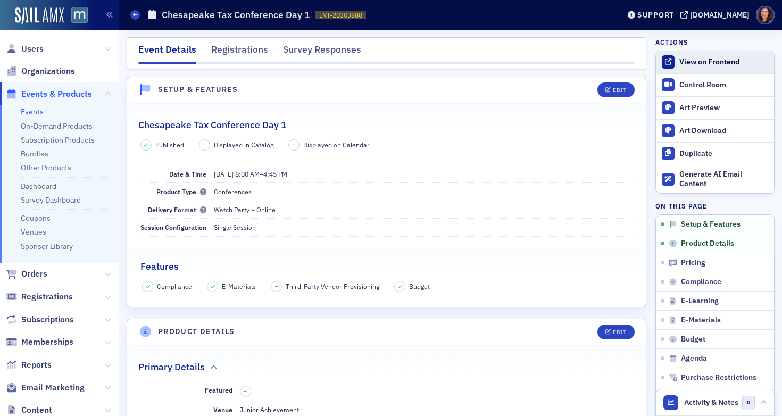
click at [688, 68] on link "View on Frontend" at bounding box center [715, 62] width 118 height 22
click at [241, 54] on div "Registrations" at bounding box center [239, 53] width 57 height 20
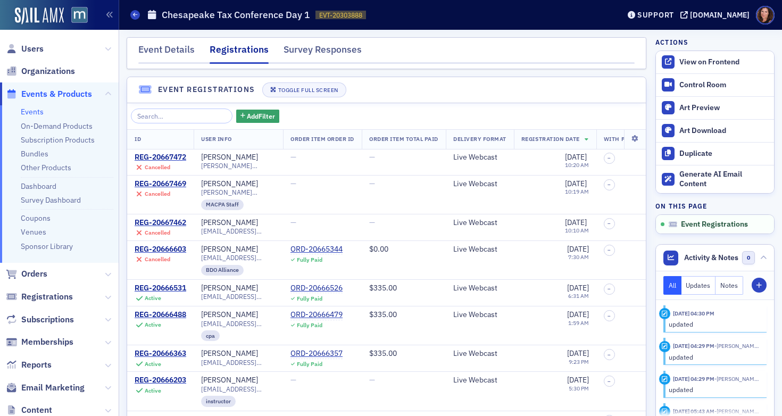
click at [570, 139] on span "Registration Date" at bounding box center [550, 138] width 58 height 7
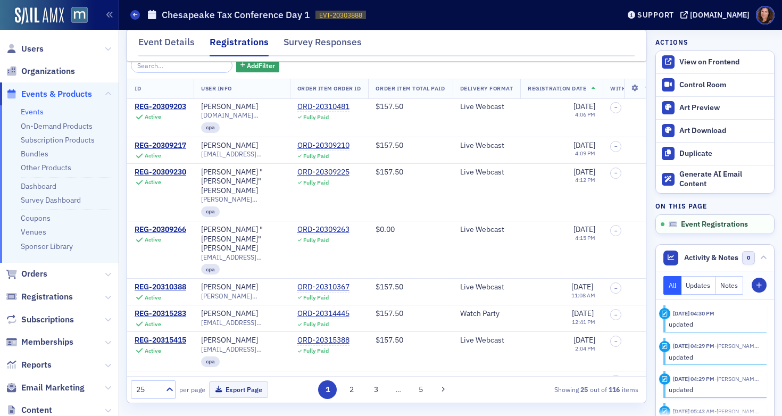
click at [583, 88] on span "Registration Date" at bounding box center [556, 88] width 58 height 7
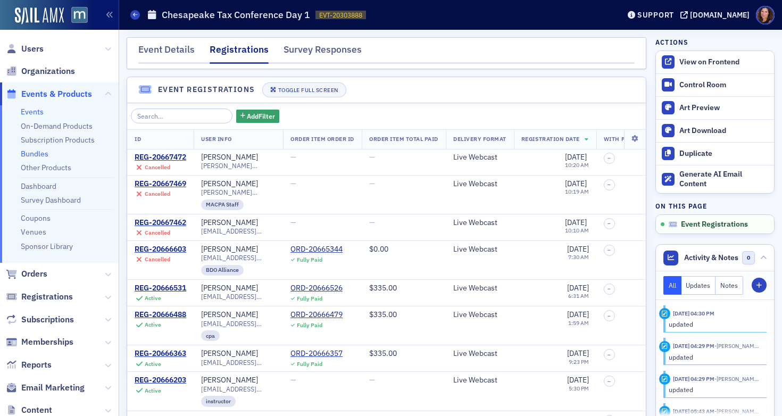
click at [36, 155] on link "Bundles" at bounding box center [35, 154] width 28 height 10
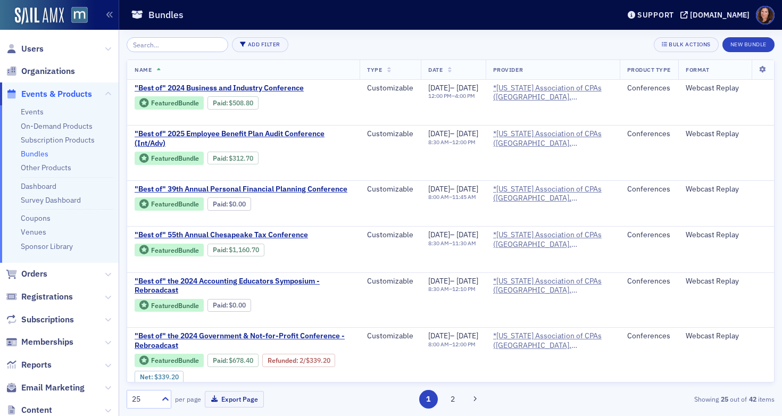
click at [169, 46] on input "search" at bounding box center [178, 44] width 102 height 15
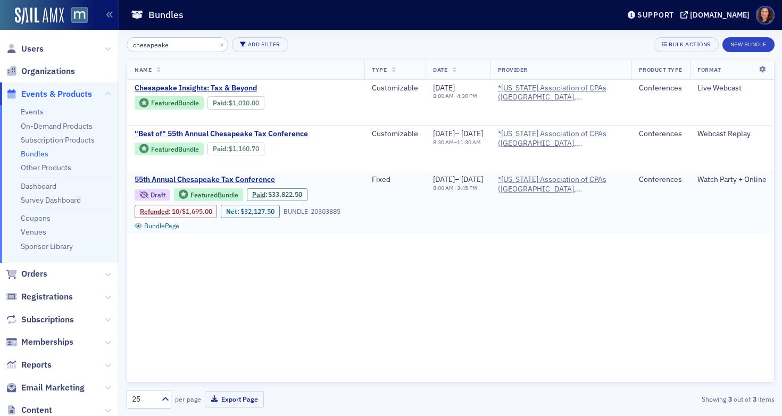
type input "chesapeake"
click at [178, 178] on span "55th Annual Chesapeake Tax Conference" at bounding box center [224, 180] width 179 height 10
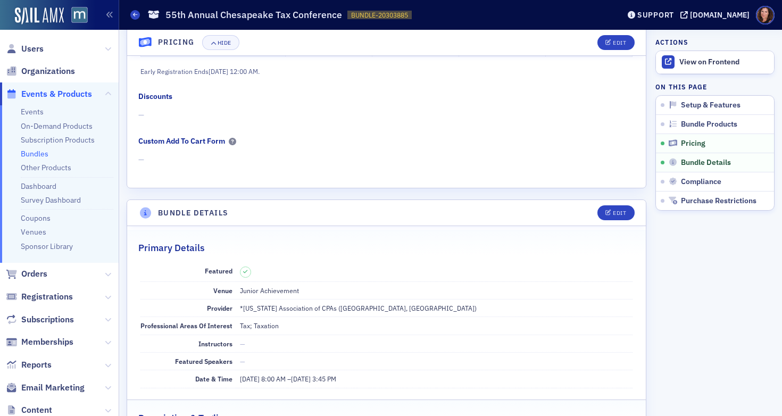
scroll to position [520, 0]
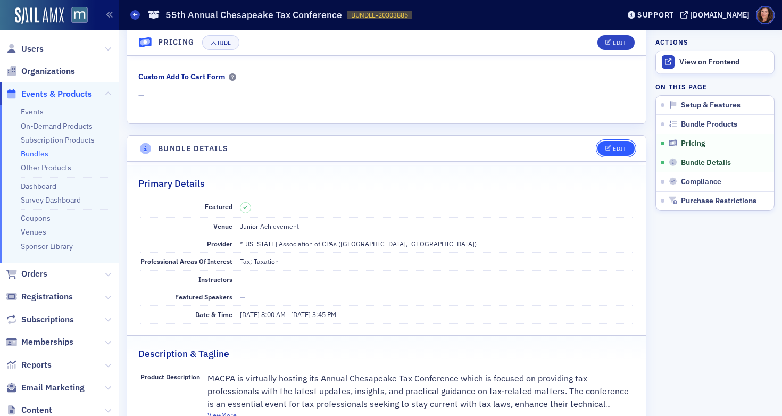
click at [606, 143] on button "Edit" at bounding box center [615, 148] width 37 height 15
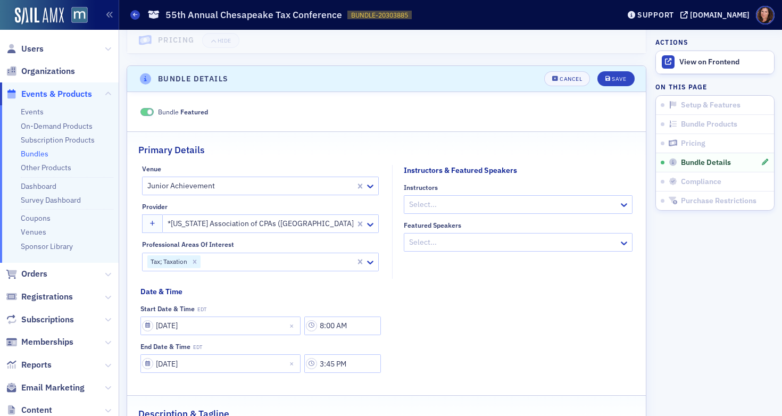
scroll to position [620, 0]
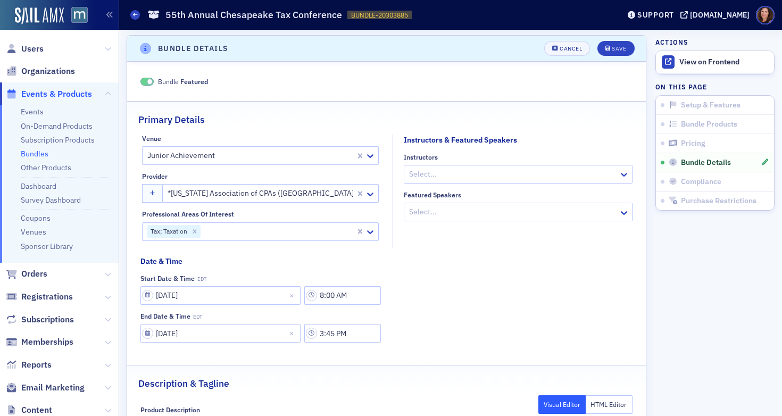
click at [145, 79] on span at bounding box center [147, 82] width 14 height 8
click at [611, 48] on div "Save" at bounding box center [618, 49] width 14 height 6
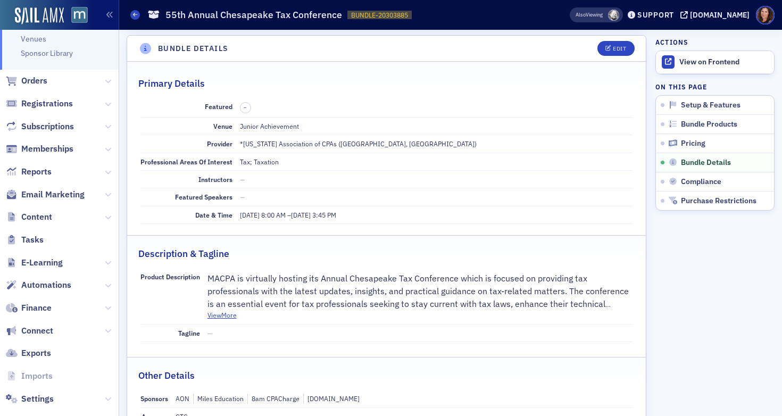
scroll to position [209, 0]
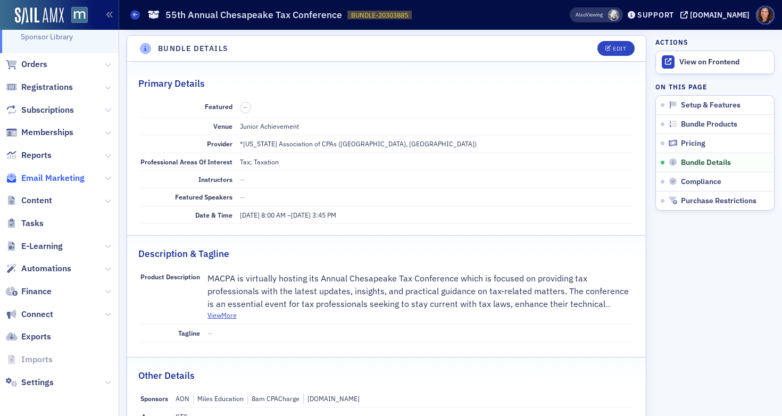
click at [51, 177] on span "Email Marketing" at bounding box center [52, 178] width 63 height 12
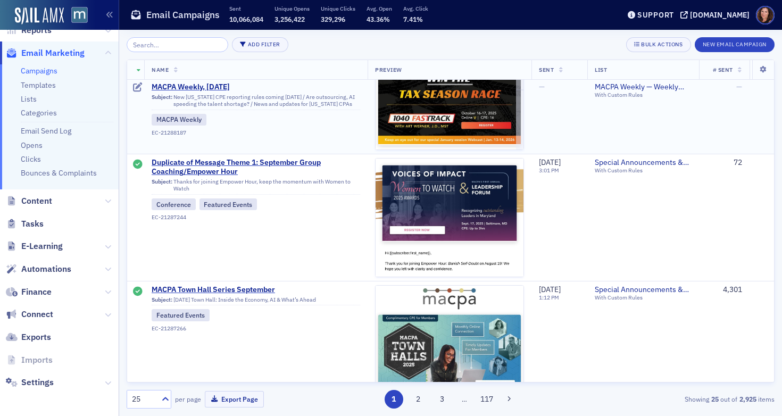
scroll to position [326, 0]
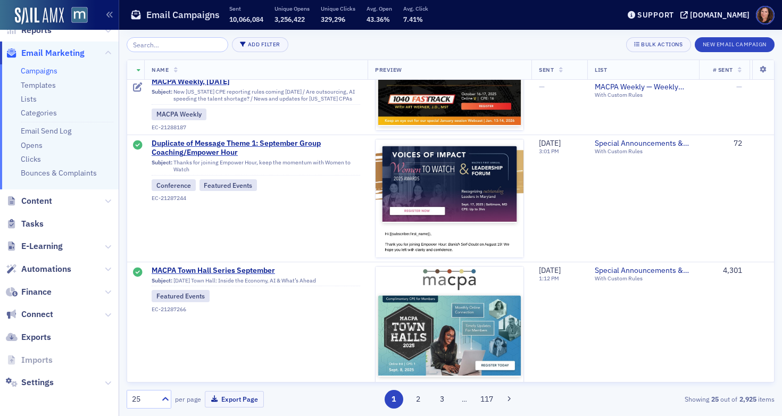
click at [169, 51] on input "search" at bounding box center [178, 44] width 102 height 15
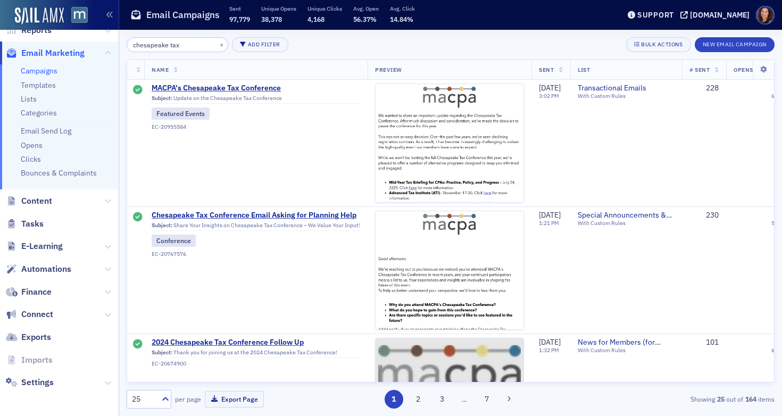
click at [166, 43] on input "chesapeake tax" at bounding box center [178, 44] width 102 height 15
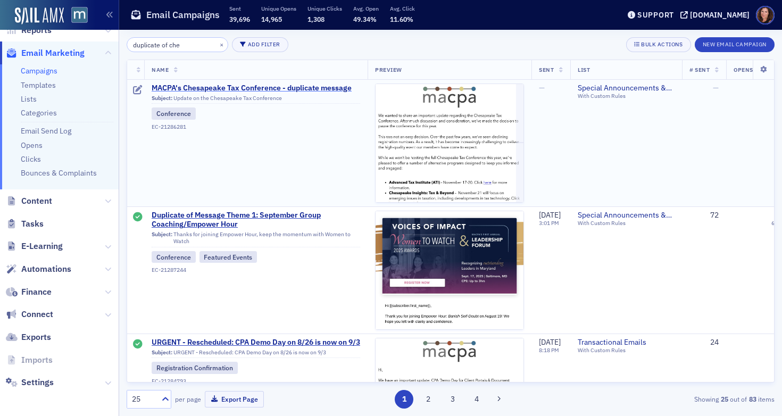
type input "duplicate of che"
click at [203, 88] on span "MACPA's Chesapeake Tax Conference - duplicate message" at bounding box center [256, 88] width 208 height 10
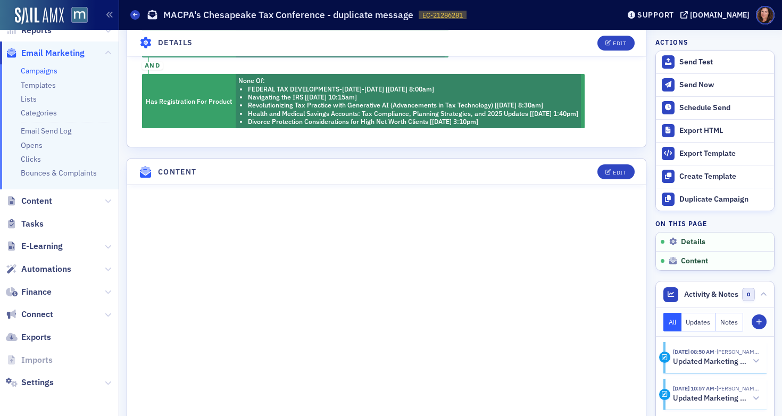
scroll to position [355, 0]
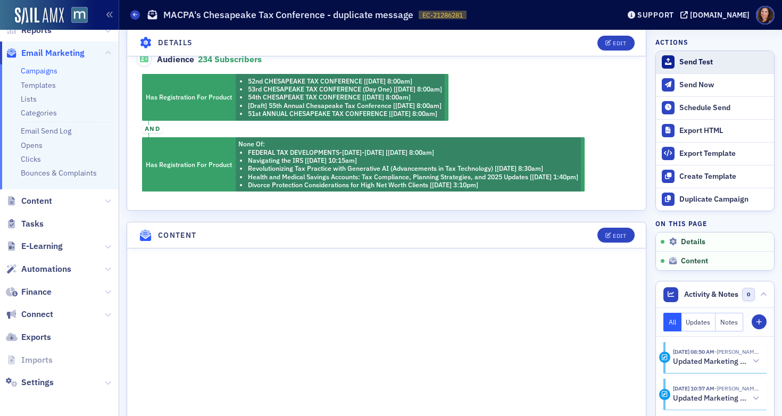
click at [683, 62] on div "Send Test" at bounding box center [723, 62] width 89 height 10
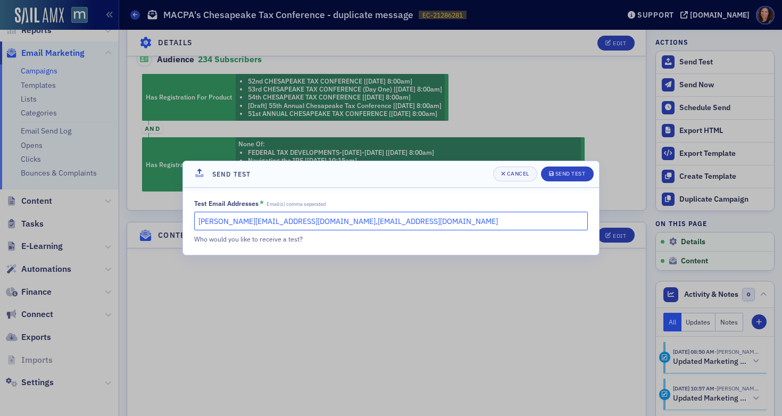
drag, startPoint x: 360, startPoint y: 224, endPoint x: 263, endPoint y: 221, distance: 96.8
click at [262, 220] on input "natalie@macpa.org,bill@macpa.org" at bounding box center [390, 221] width 393 height 19
type input "[PERSON_NAME][EMAIL_ADDRESS][DOMAIN_NAME]"
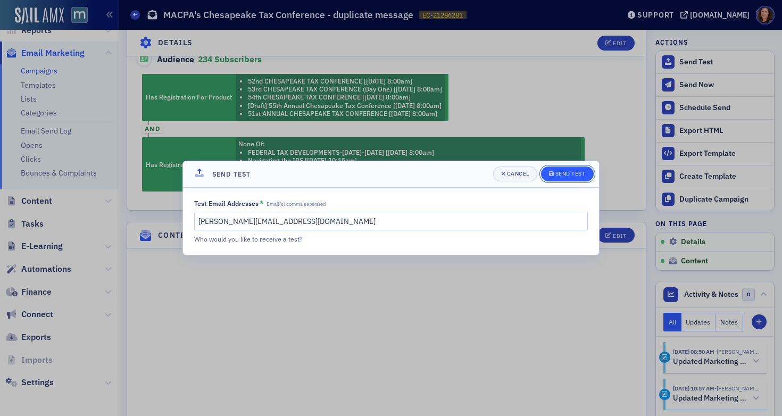
click at [560, 172] on div "Send Test" at bounding box center [570, 174] width 30 height 6
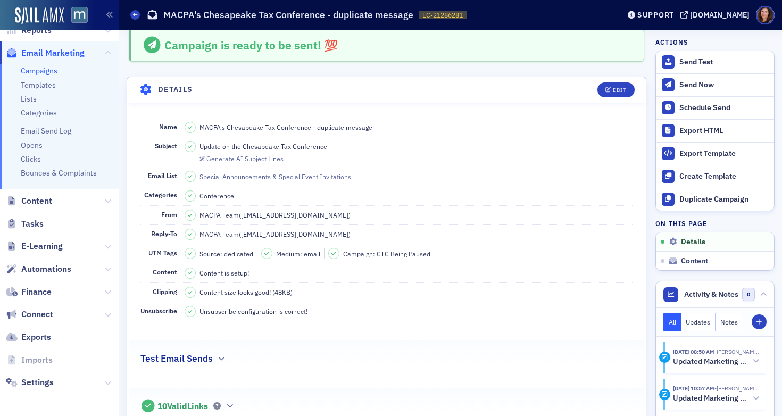
scroll to position [9, 0]
click at [605, 89] on span "Edit" at bounding box center [615, 90] width 21 height 6
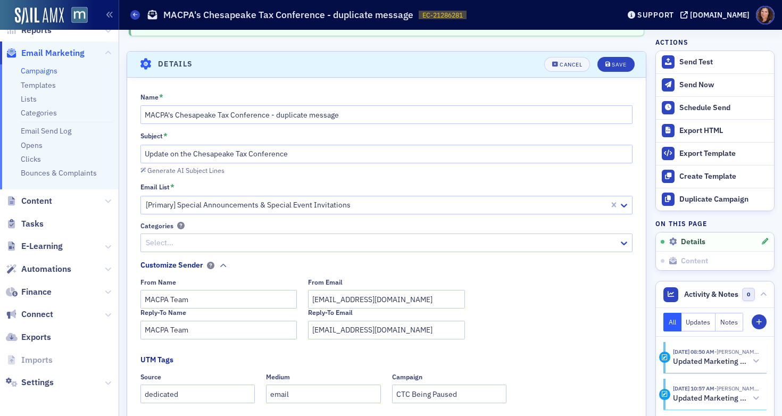
scroll to position [49, 0]
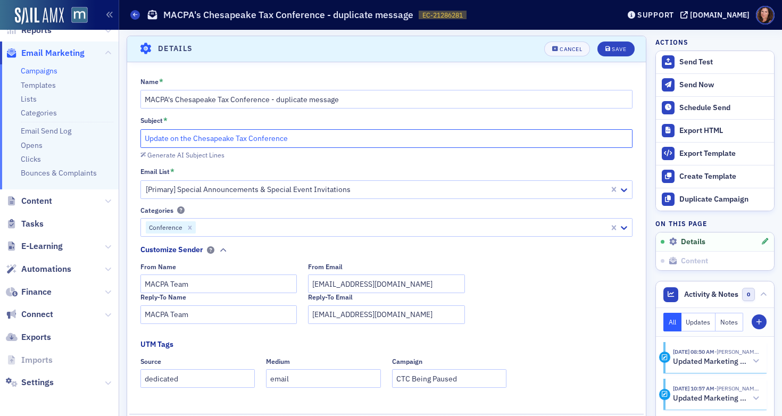
click at [184, 138] on input "Update on the Chesapeake Tax Conference" at bounding box center [386, 138] width 492 height 19
click at [326, 137] on input "Update on MACPA's Chesapeake Tax Conference" at bounding box center [386, 138] width 492 height 19
type input "Update on MACPA's Chesapeake Tax Conference"
click at [616, 47] on div "Save" at bounding box center [618, 49] width 14 height 6
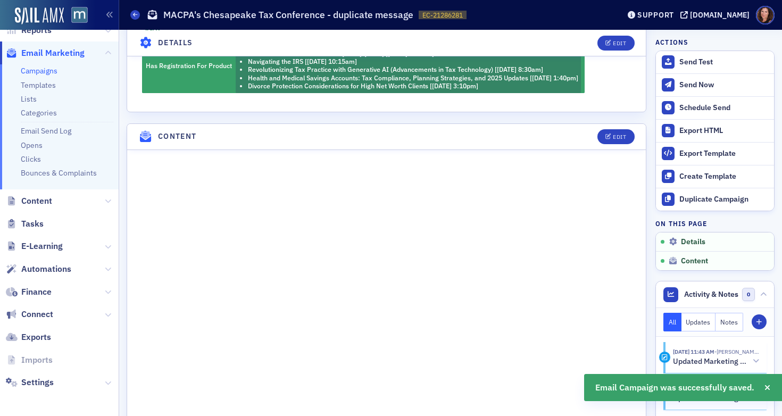
scroll to position [506, 0]
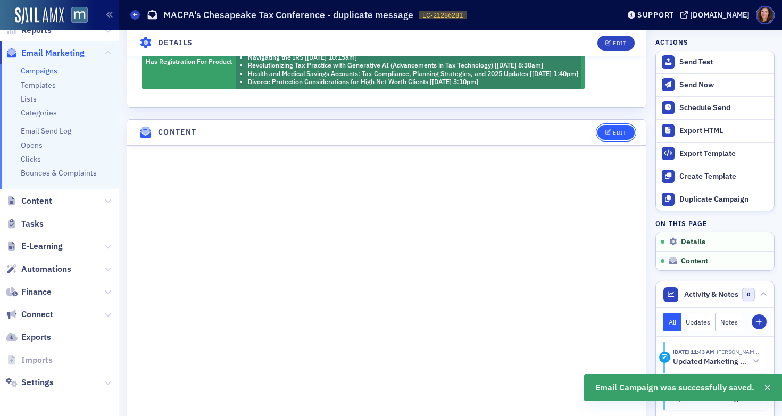
click at [617, 130] on div "Edit" at bounding box center [619, 133] width 13 height 6
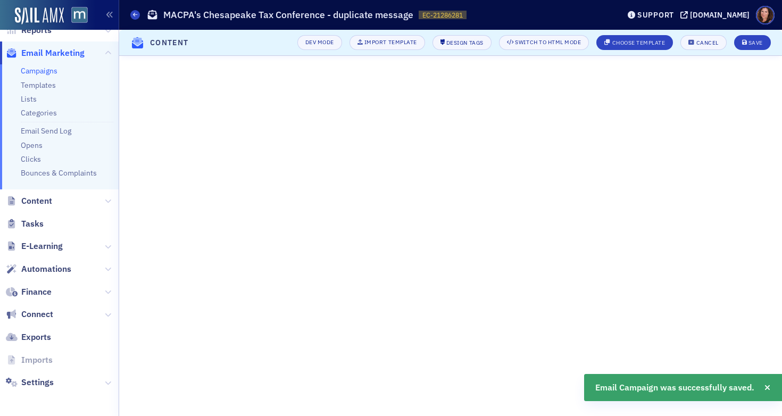
scroll to position [215, 0]
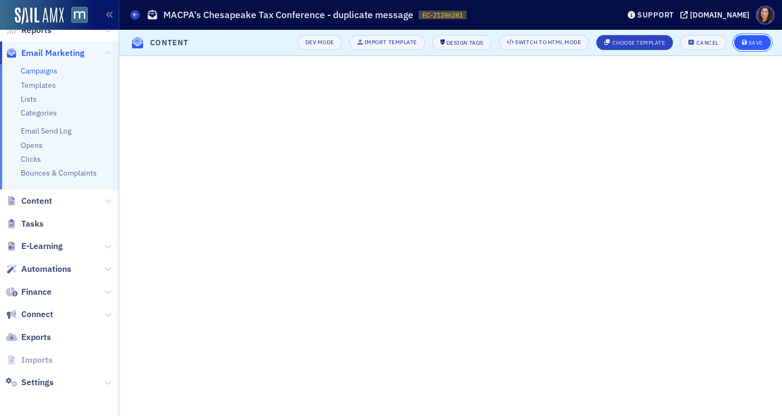
click at [756, 45] on div "Save" at bounding box center [755, 43] width 14 height 6
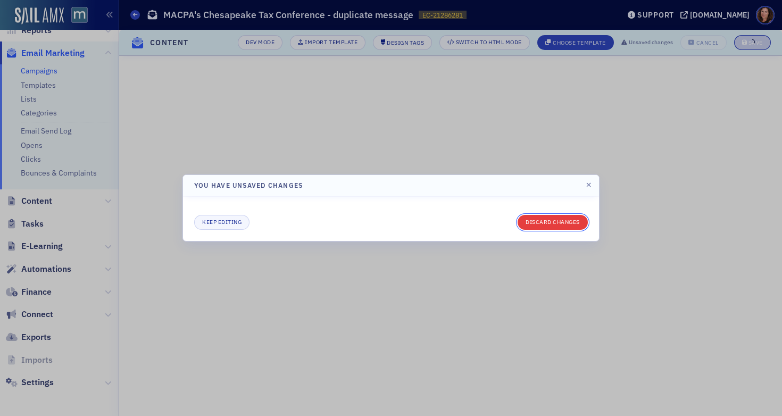
click at [559, 221] on button "Discard changes" at bounding box center [552, 222] width 70 height 15
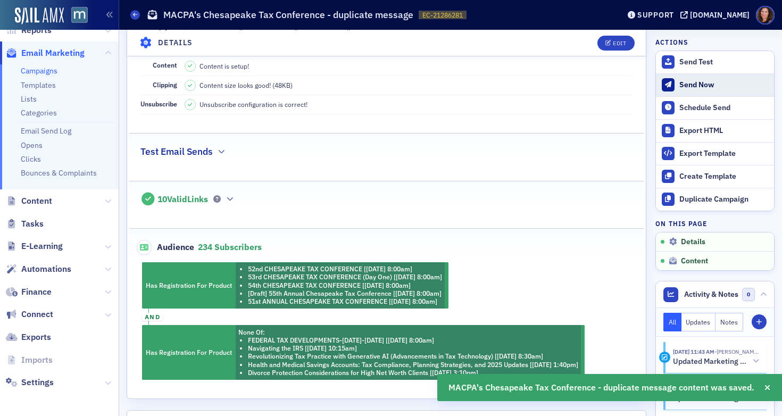
click at [679, 86] on div "Send Now" at bounding box center [723, 85] width 89 height 10
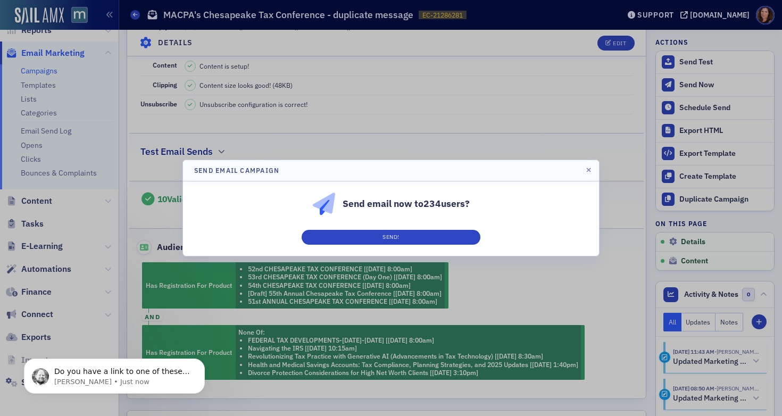
scroll to position [0, 0]
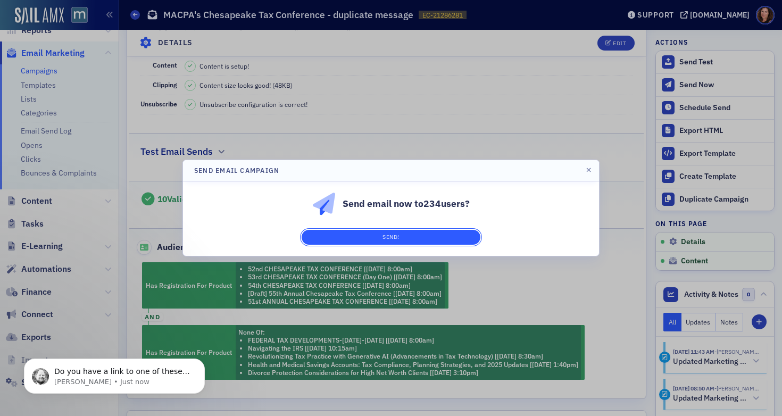
click at [410, 234] on button "Send!" at bounding box center [390, 237] width 179 height 15
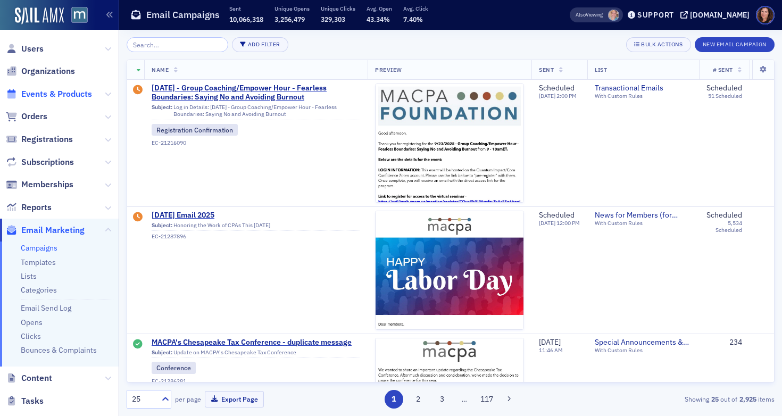
click at [44, 97] on span "Events & Products" at bounding box center [56, 94] width 71 height 12
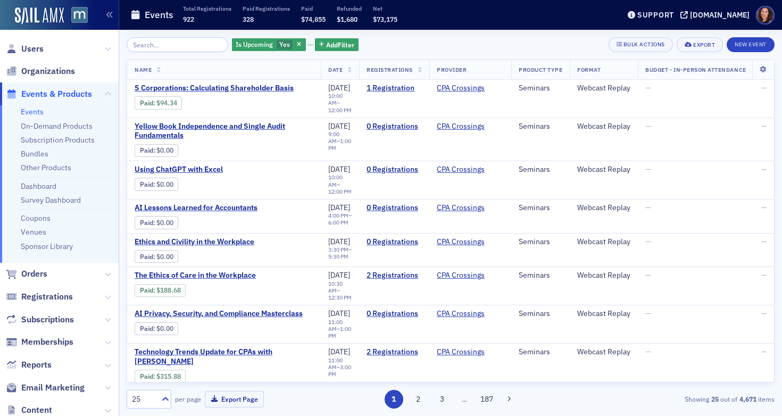
click at [171, 49] on input "search" at bounding box center [178, 44] width 102 height 15
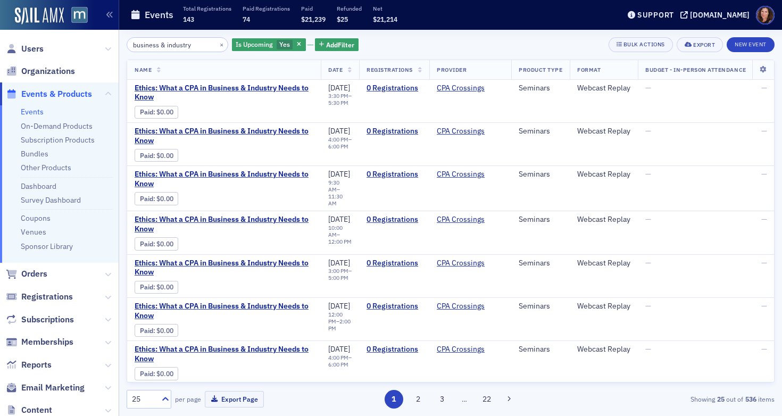
click at [178, 43] on input "business & industry" at bounding box center [178, 44] width 102 height 15
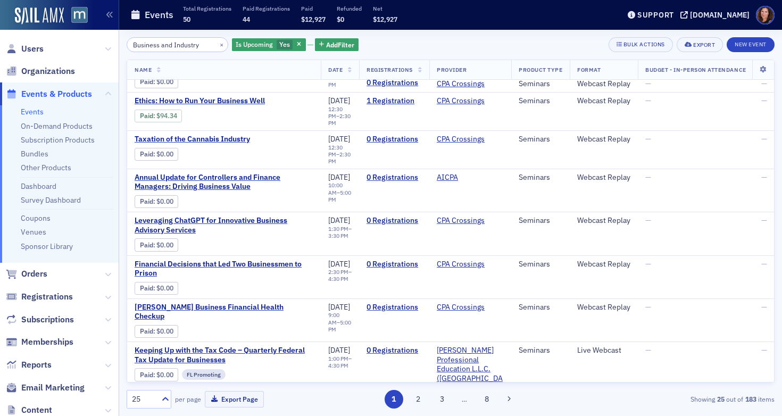
scroll to position [775, 0]
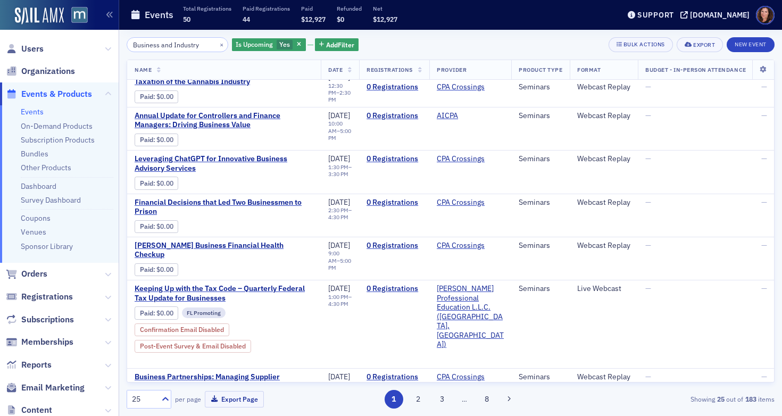
click at [173, 39] on input "Business and Industry" at bounding box center [178, 44] width 102 height 15
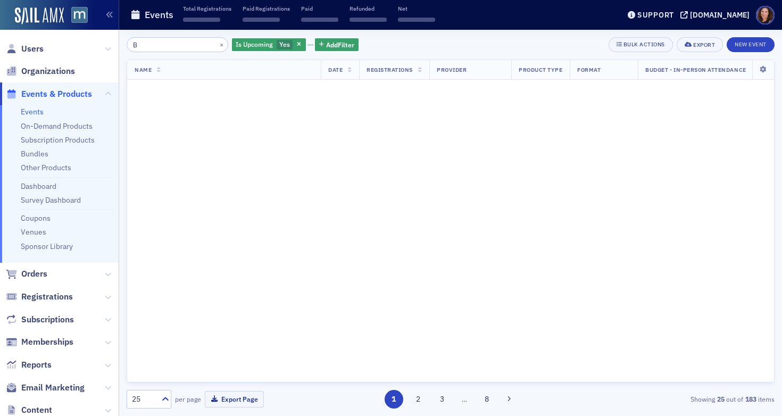
scroll to position [1453, 0]
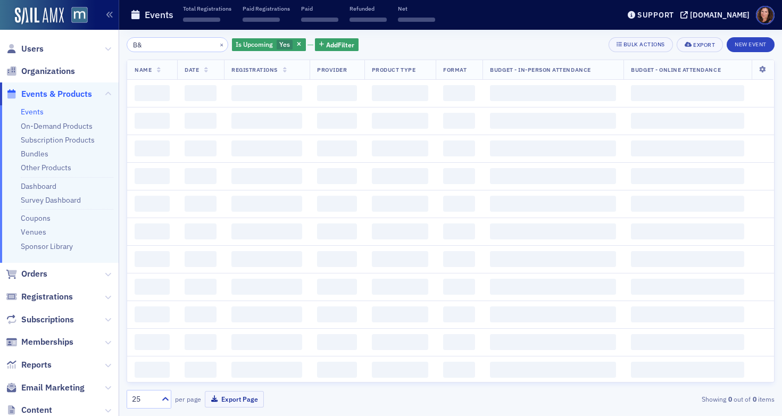
type input "B"
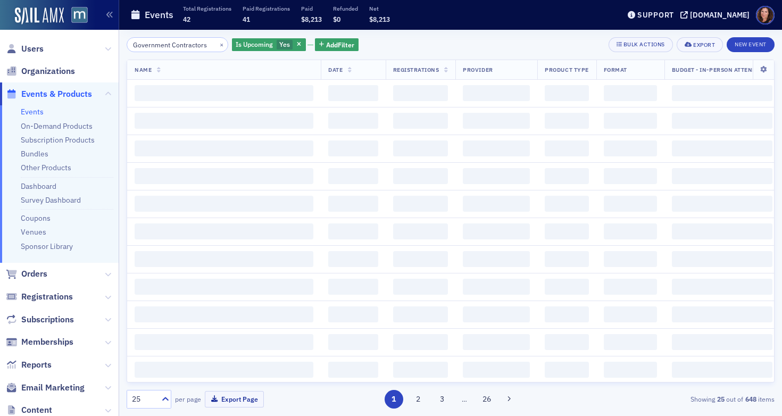
scroll to position [0, 4]
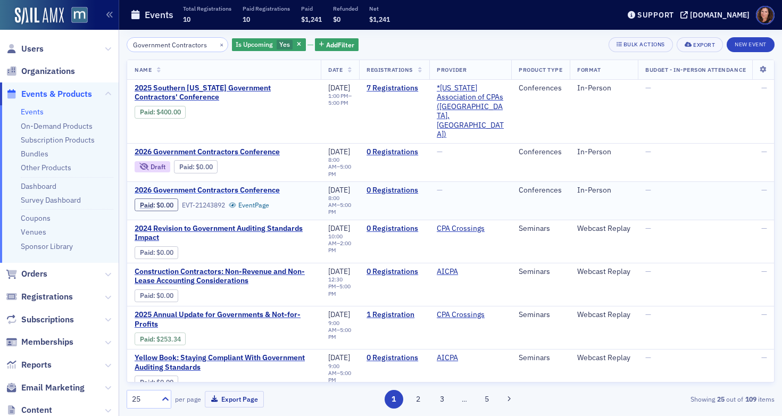
type input "Government Contractors"
click at [198, 186] on span "2026 Government Contractors Conference" at bounding box center [224, 191] width 179 height 10
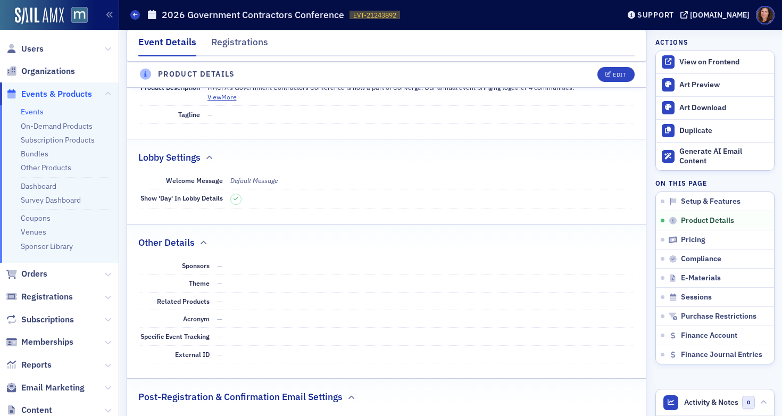
scroll to position [466, 0]
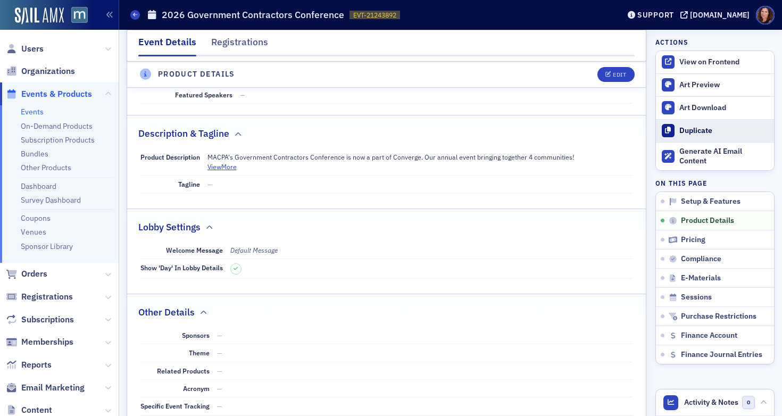
click at [689, 127] on div "Duplicate" at bounding box center [723, 131] width 89 height 10
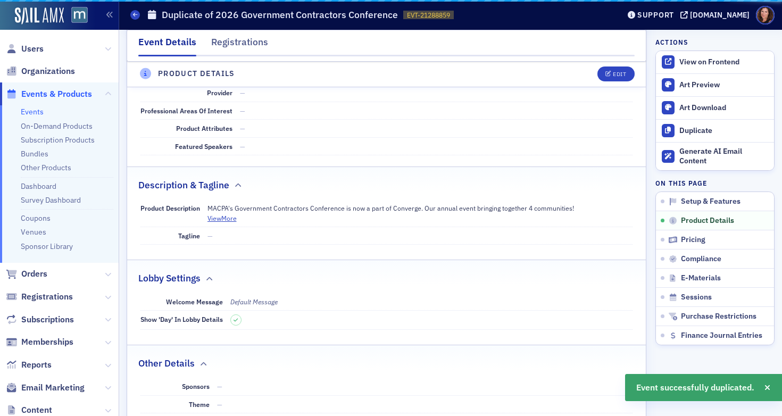
scroll to position [517, 0]
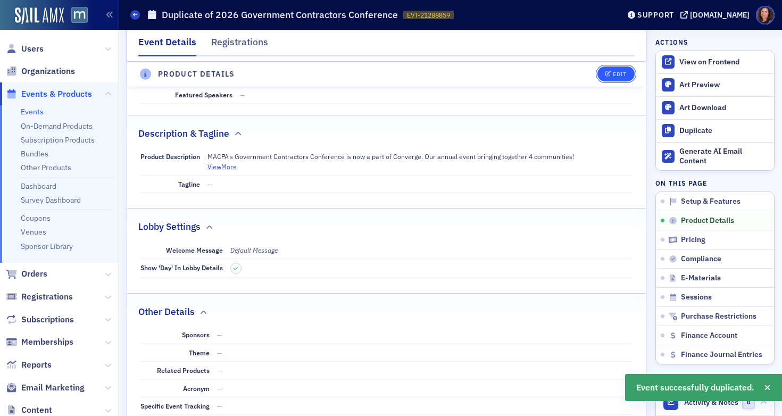
click at [604, 70] on button "Edit" at bounding box center [615, 74] width 37 height 15
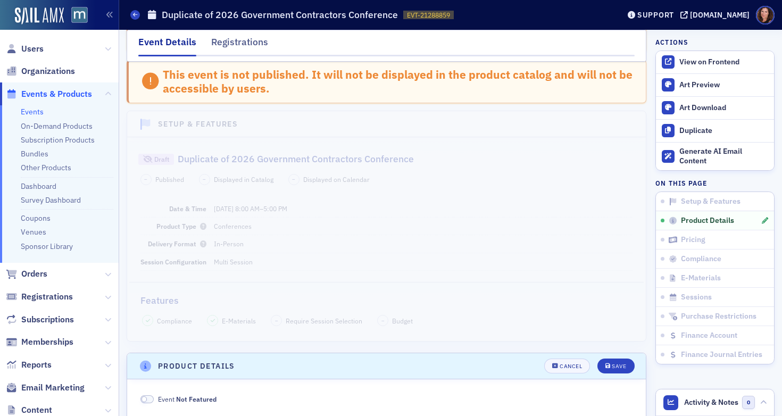
scroll to position [0, 0]
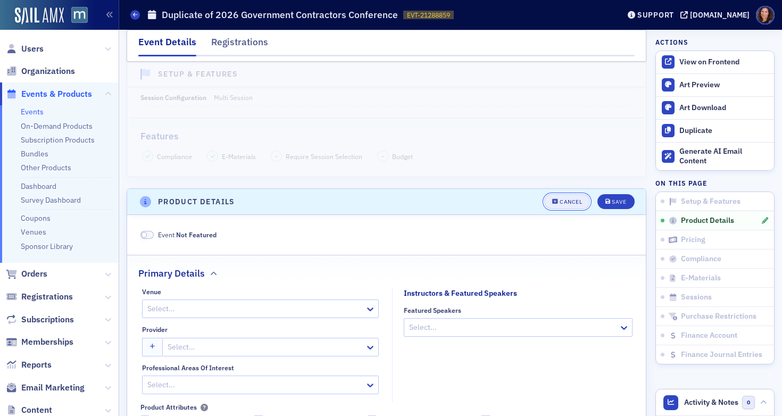
click at [564, 202] on div "Cancel" at bounding box center [570, 202] width 22 height 6
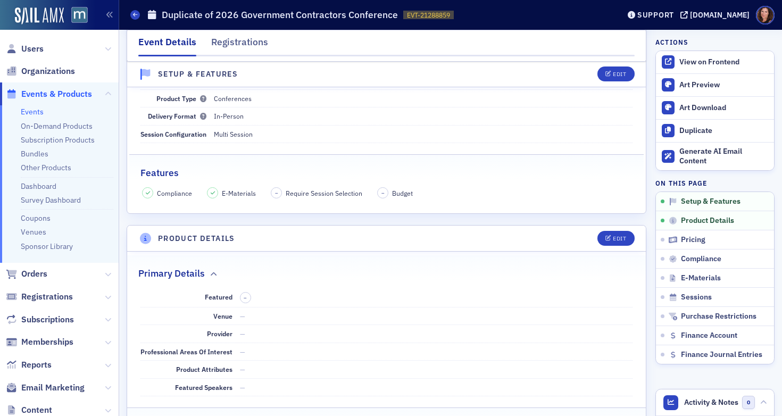
scroll to position [87, 0]
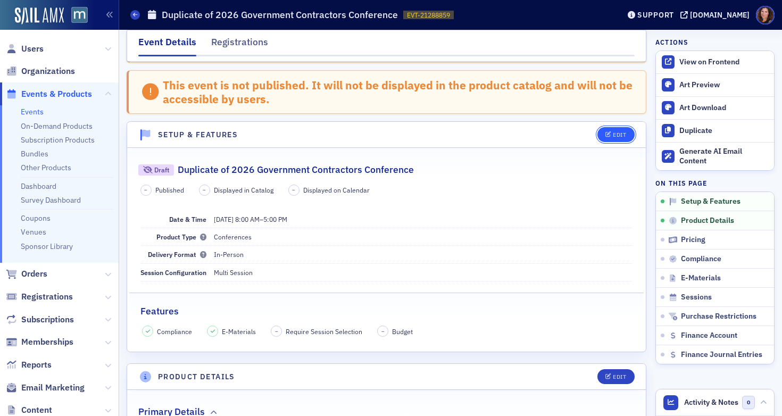
click at [605, 133] on icon "button" at bounding box center [608, 135] width 6 height 6
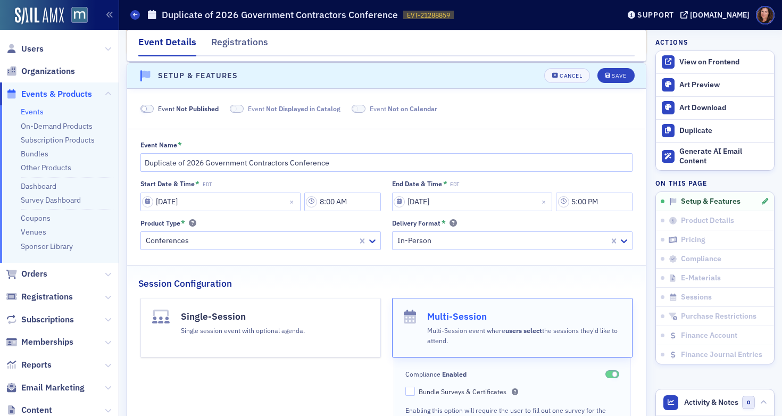
scroll to position [146, 0]
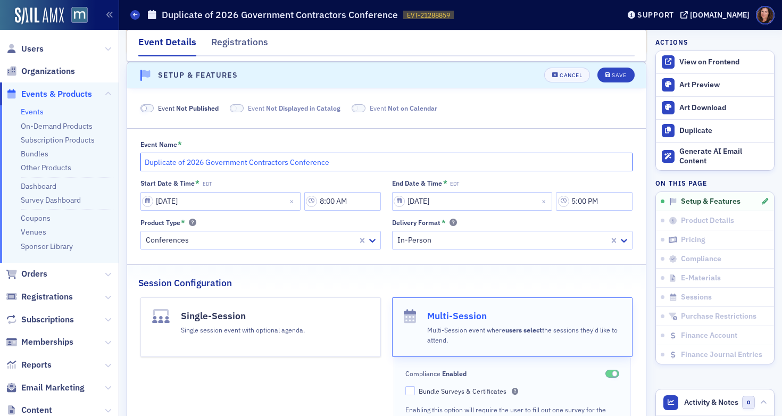
drag, startPoint x: 206, startPoint y: 162, endPoint x: 118, endPoint y: 157, distance: 88.9
click at [118, 157] on div "Users Organizations Events & Products Events On-Demand Products Subscription Pr…" at bounding box center [391, 208] width 782 height 416
click at [181, 160] on input "Government Contractors Conference" at bounding box center [386, 162] width 492 height 19
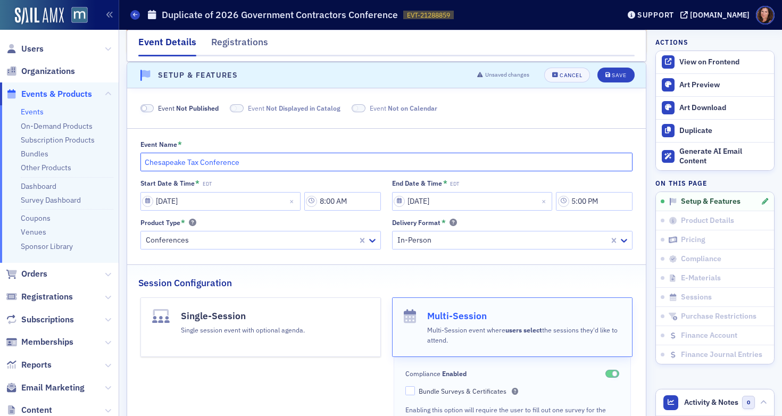
type input "Chesapeake Tax Conference"
click at [196, 198] on input "04/30/2026" at bounding box center [220, 201] width 160 height 19
select select "3"
select select "2026"
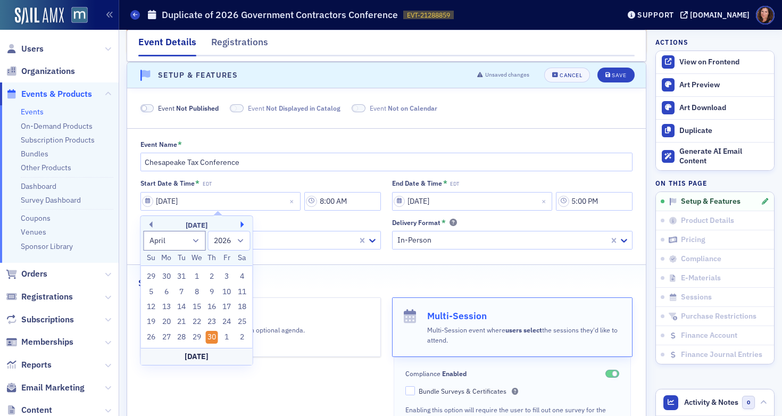
click at [242, 223] on button "Next Month" at bounding box center [244, 224] width 6 height 6
select select "4"
click at [202, 370] on div "Today" at bounding box center [197, 371] width 112 height 17
type input "08/29/2025"
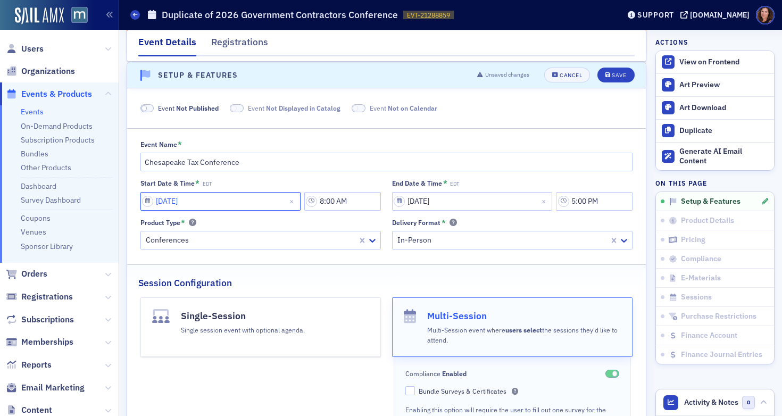
click at [207, 203] on input "08/29/2025" at bounding box center [220, 201] width 160 height 19
select select "7"
select select "2025"
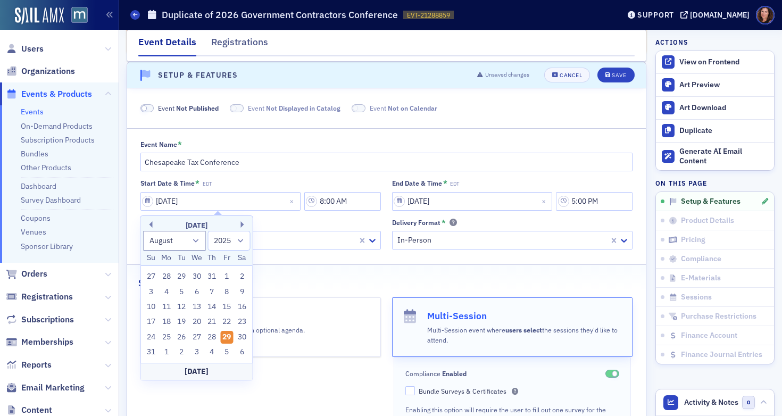
click at [245, 219] on div "August 2025 January February March April May June July August September October…" at bounding box center [197, 241] width 112 height 50
click at [243, 223] on button "Next Month" at bounding box center [244, 224] width 6 height 6
select select "10"
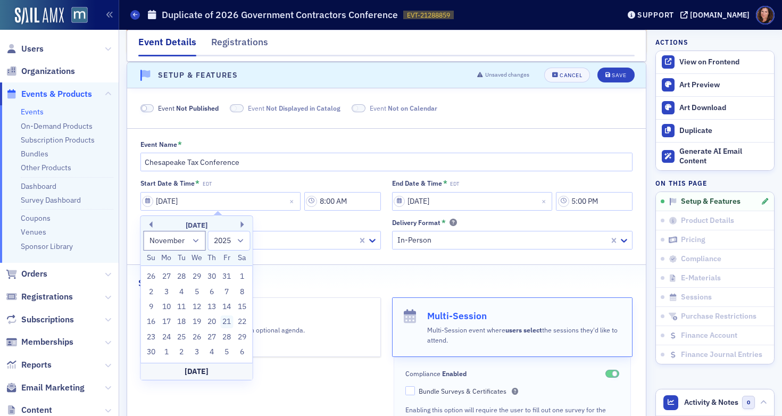
click at [226, 323] on div "21" at bounding box center [227, 321] width 13 height 13
type input "11/21/2025"
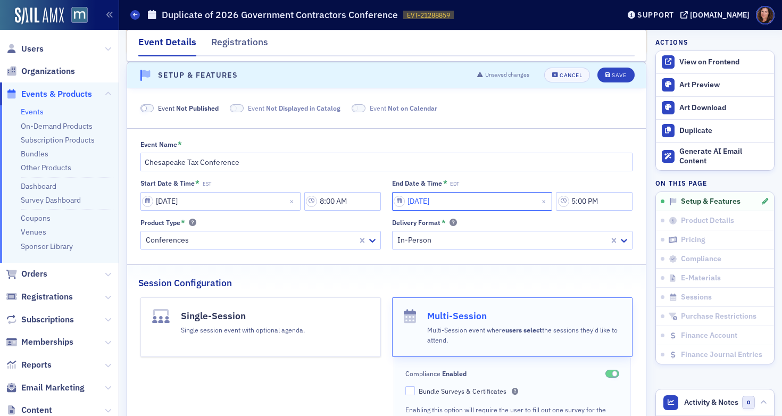
click at [493, 198] on input "04/30/2026" at bounding box center [472, 201] width 160 height 19
select select "3"
select select "2026"
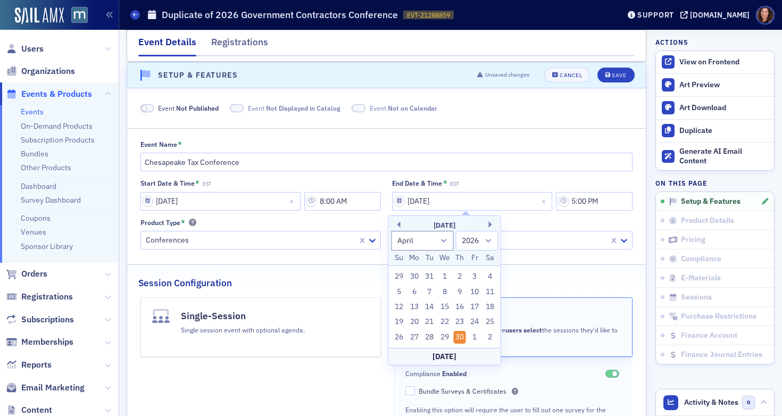
click at [442, 358] on div "Today" at bounding box center [445, 356] width 112 height 17
type input "08/29/2025"
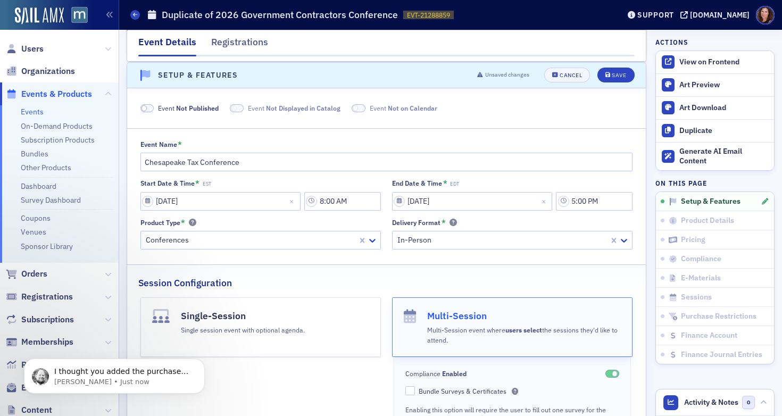
scroll to position [0, 0]
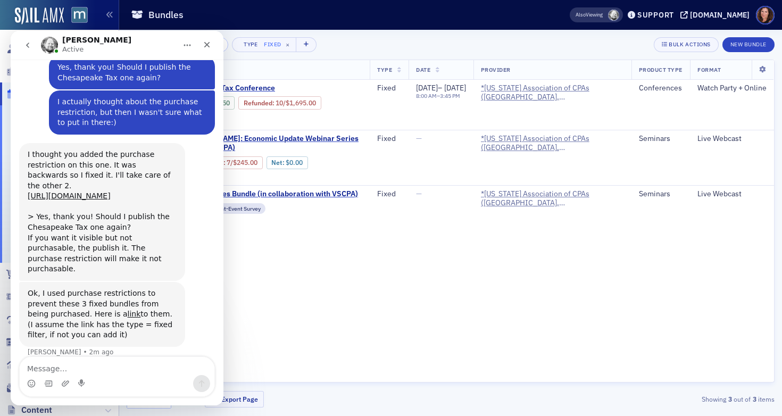
scroll to position [666, 0]
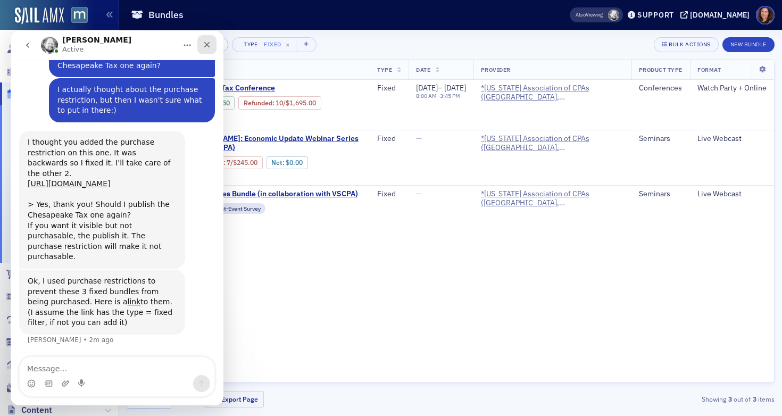
click at [203, 46] on icon "Close" at bounding box center [207, 44] width 9 height 9
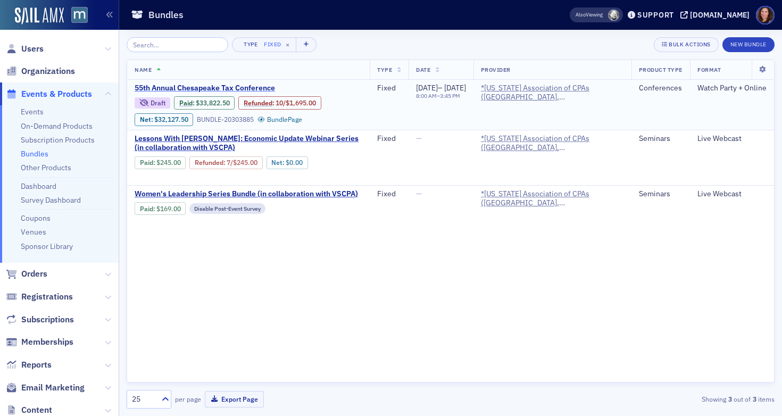
click at [197, 86] on span "55th Annual Chesapeake Tax Conference" at bounding box center [224, 88] width 179 height 10
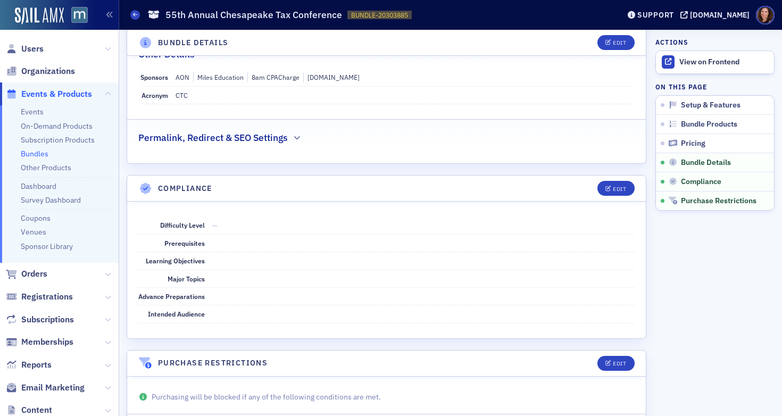
scroll to position [1002, 0]
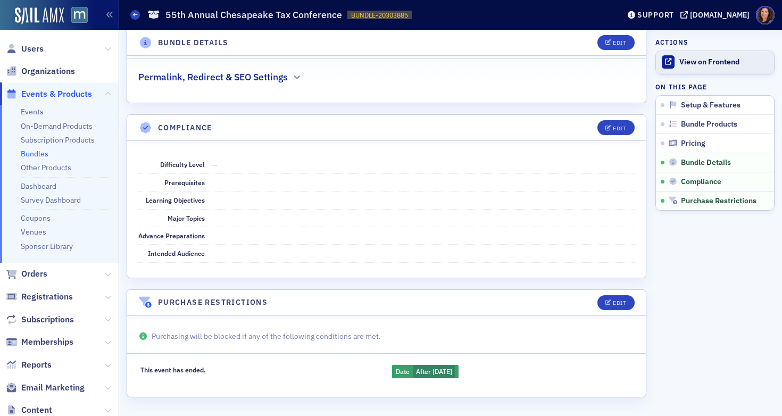
click at [679, 66] on div "View on Frontend" at bounding box center [723, 62] width 89 height 10
